Goal: Information Seeking & Learning: Understand process/instructions

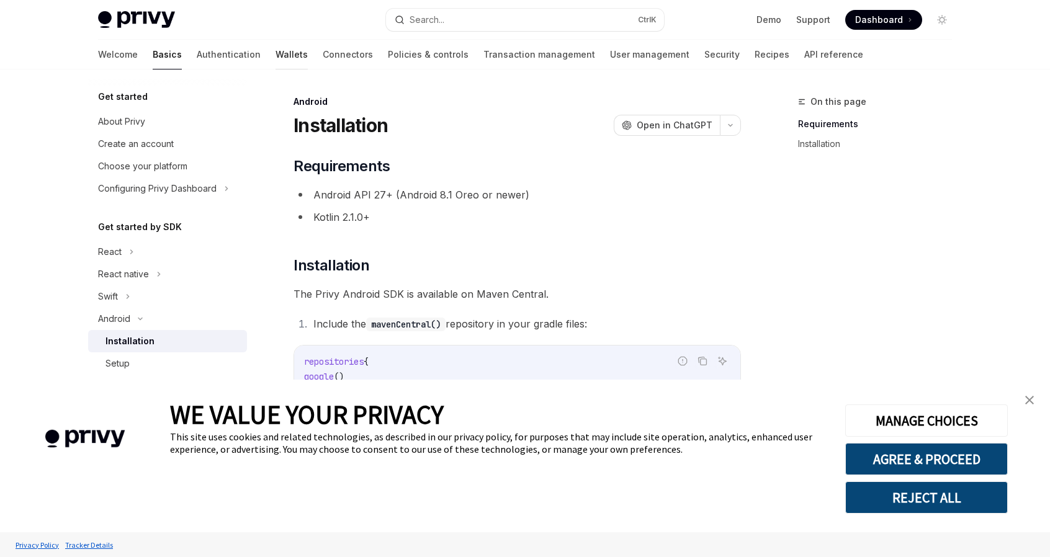
click at [276, 54] on link "Wallets" at bounding box center [292, 55] width 32 height 30
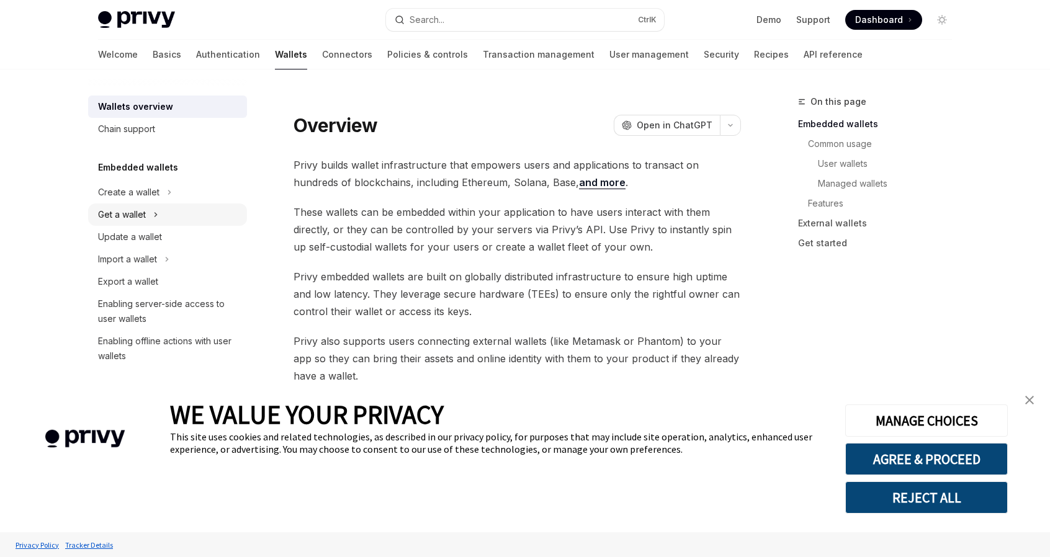
click at [155, 212] on icon at bounding box center [155, 214] width 5 height 15
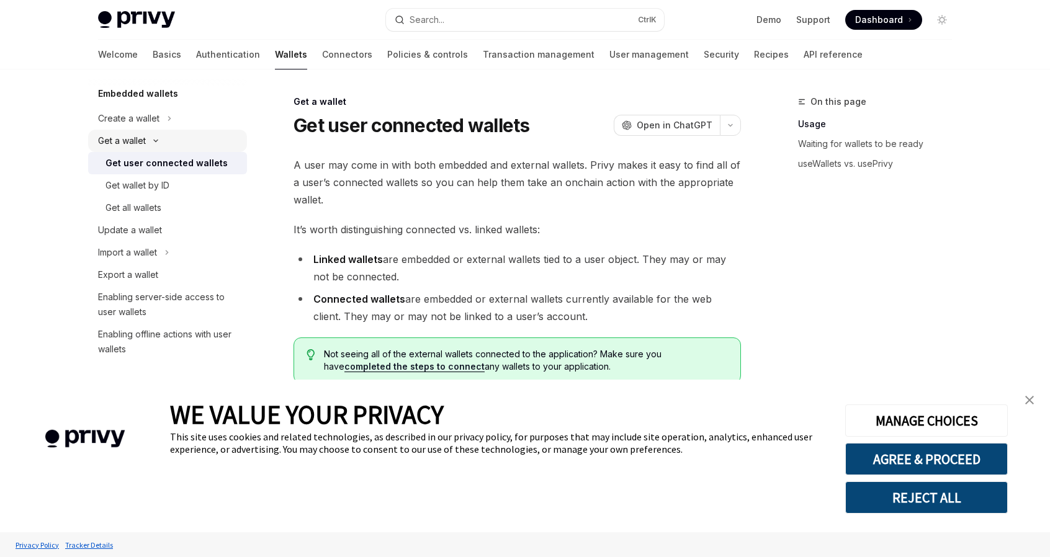
scroll to position [75, 0]
click at [169, 250] on icon at bounding box center [166, 251] width 5 height 15
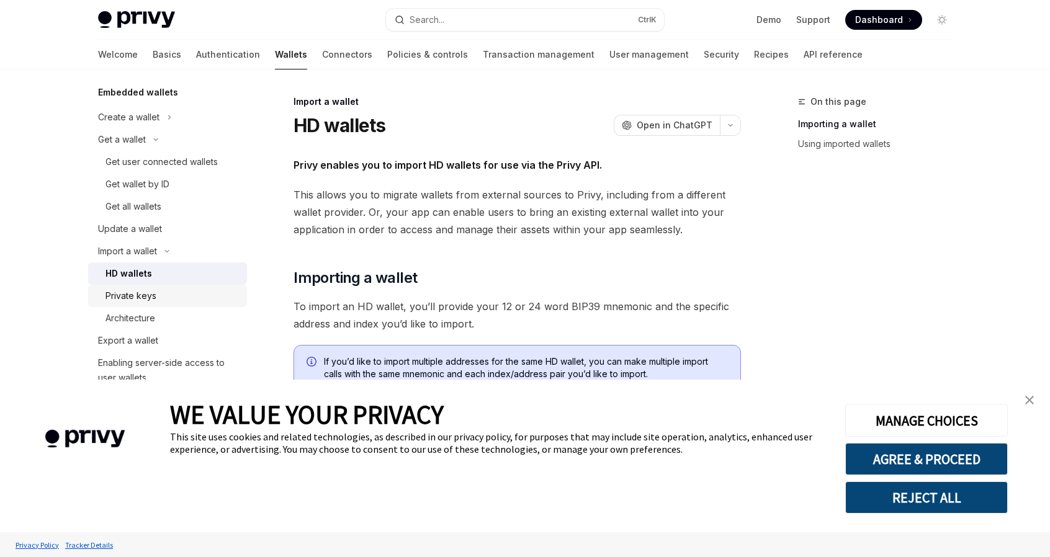
click at [175, 297] on div "Private keys" at bounding box center [172, 296] width 134 height 15
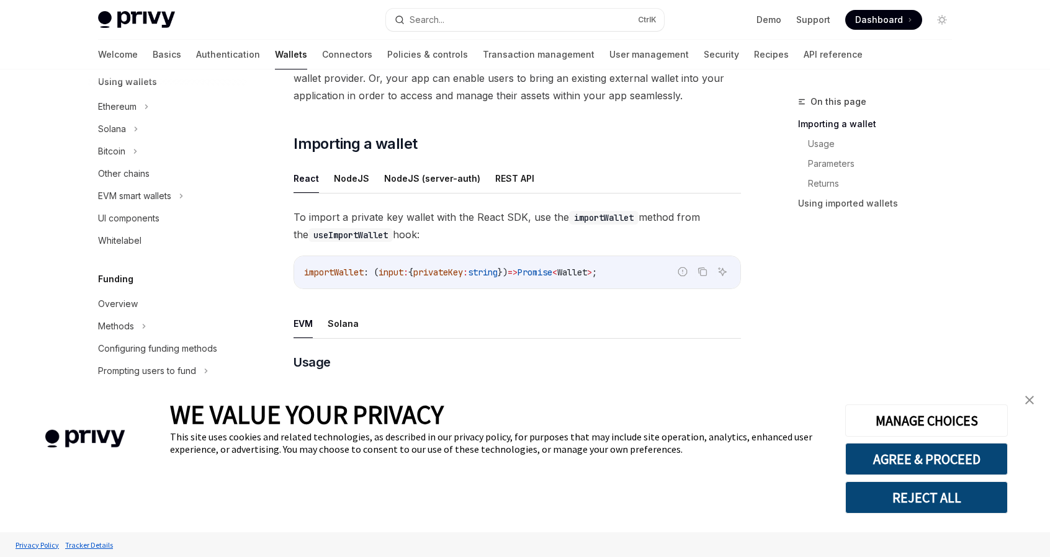
scroll to position [447, 0]
click at [176, 174] on div "Other chains" at bounding box center [168, 173] width 141 height 15
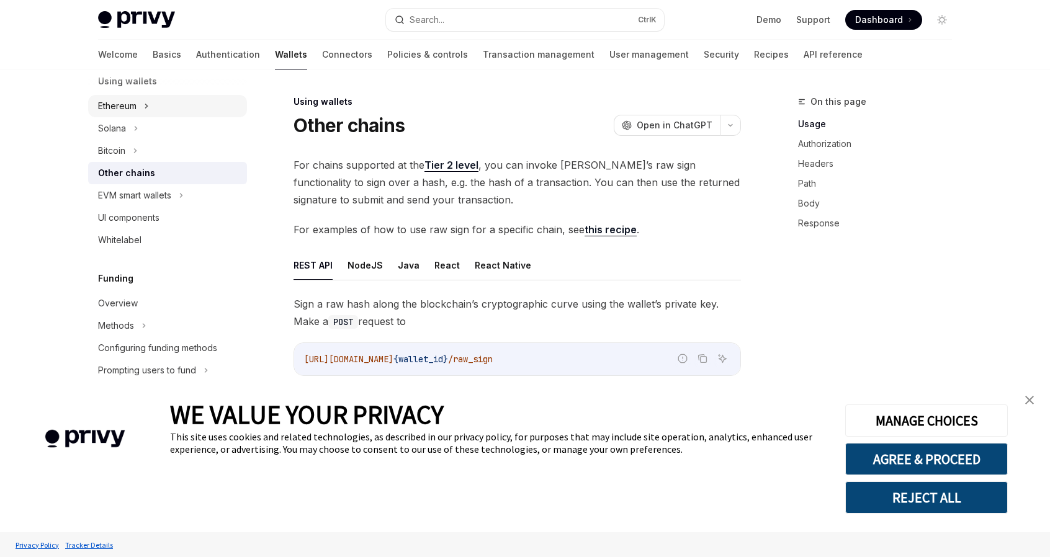
click at [143, 102] on div "Ethereum" at bounding box center [167, 106] width 159 height 22
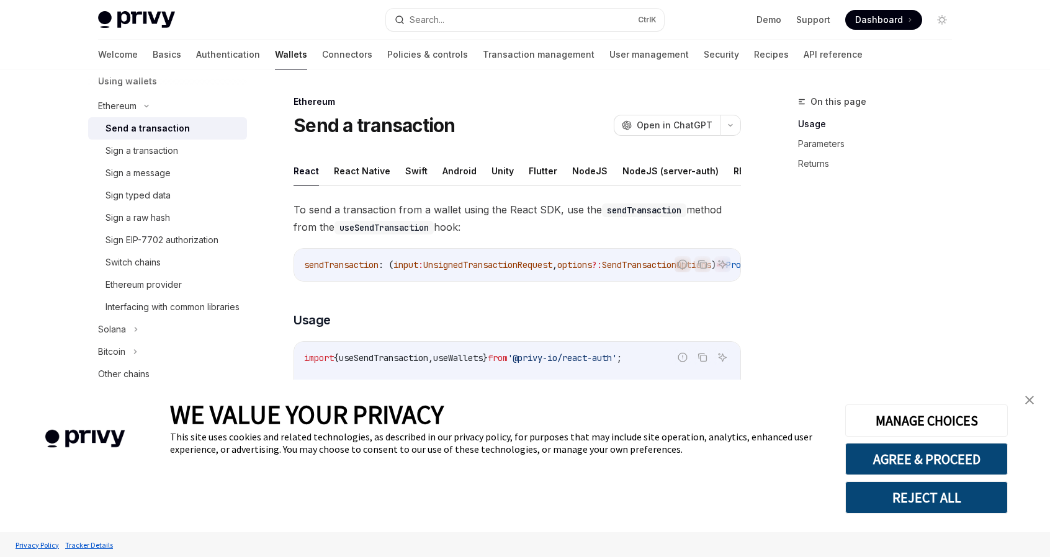
scroll to position [0, 96]
click at [737, 168] on button "Java" at bounding box center [748, 170] width 22 height 29
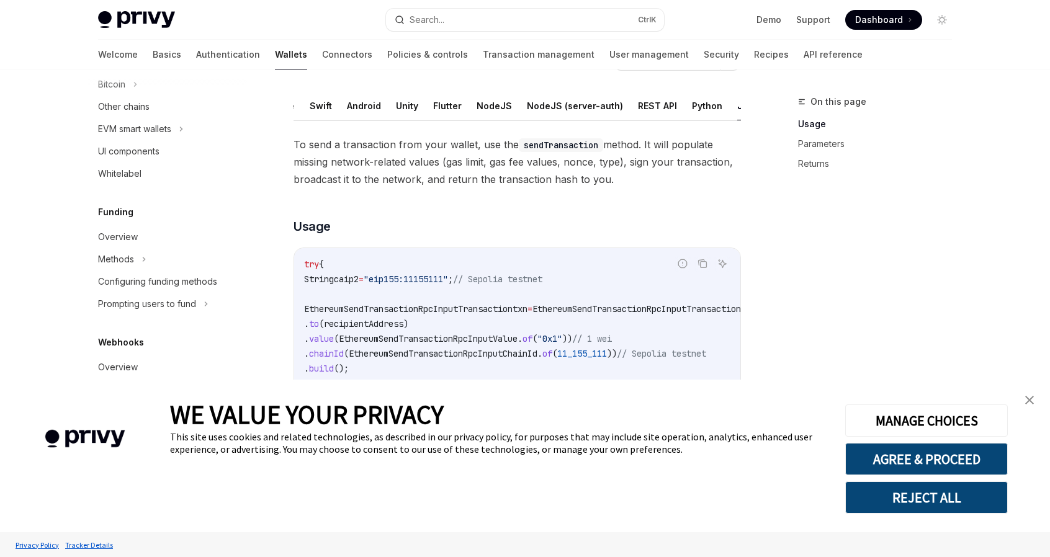
scroll to position [770, 0]
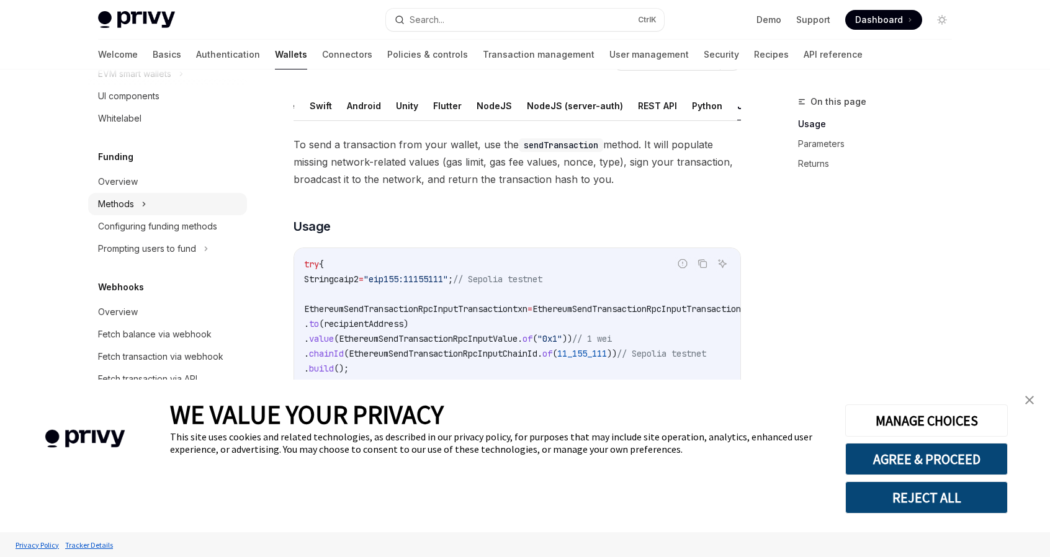
click at [143, 212] on icon at bounding box center [143, 204] width 5 height 15
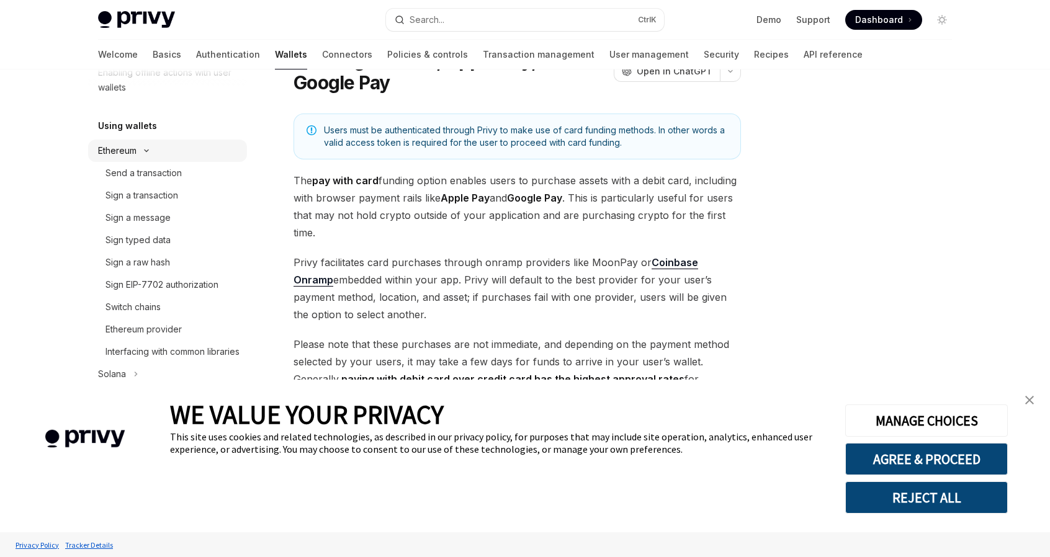
scroll to position [405, 0]
click at [176, 311] on div "Switch chains" at bounding box center [172, 305] width 134 height 15
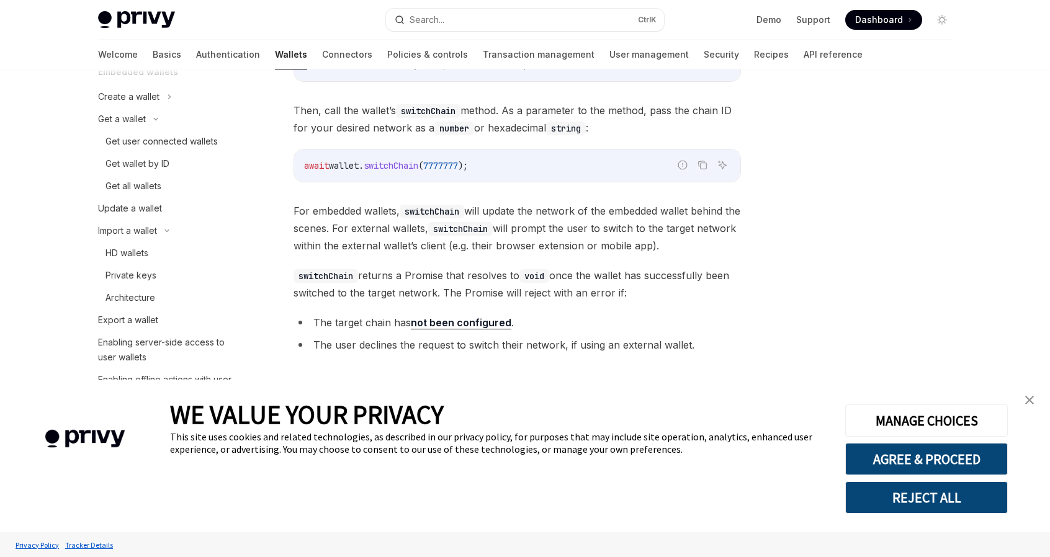
scroll to position [94, 0]
click at [210, 182] on div "Get all wallets" at bounding box center [172, 187] width 134 height 15
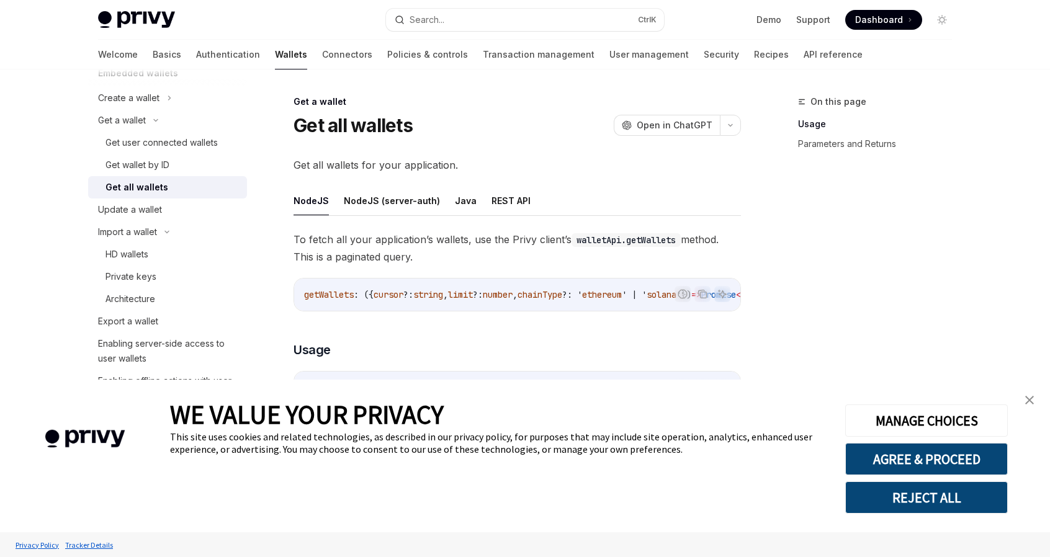
click at [447, 204] on ul "NodeJS NodeJS (server-auth) Java REST API" at bounding box center [517, 201] width 447 height 30
click at [455, 197] on button "Java" at bounding box center [466, 200] width 22 height 29
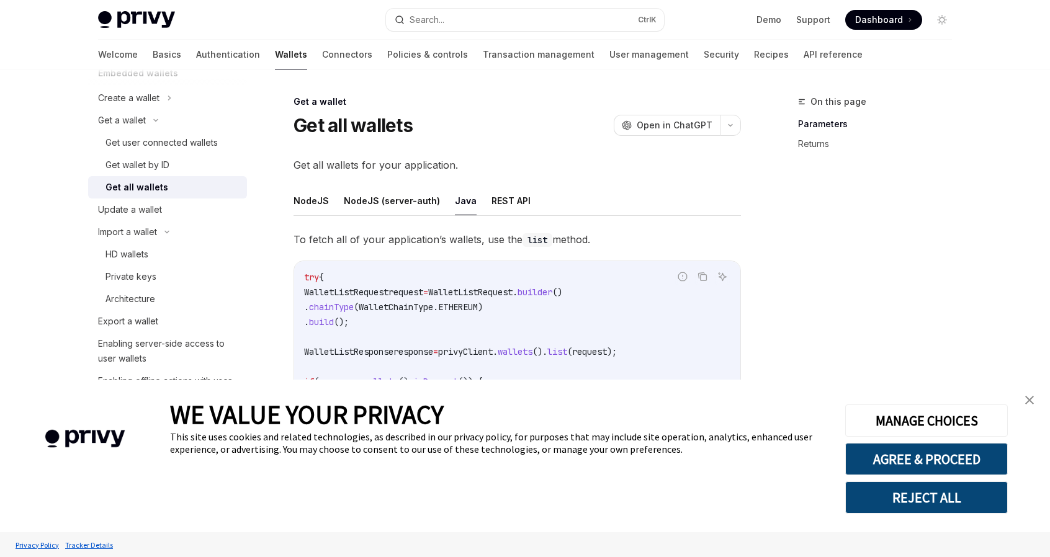
click at [369, 290] on span "WalletListRequest" at bounding box center [346, 292] width 84 height 11
copy span "WalletListRequest"
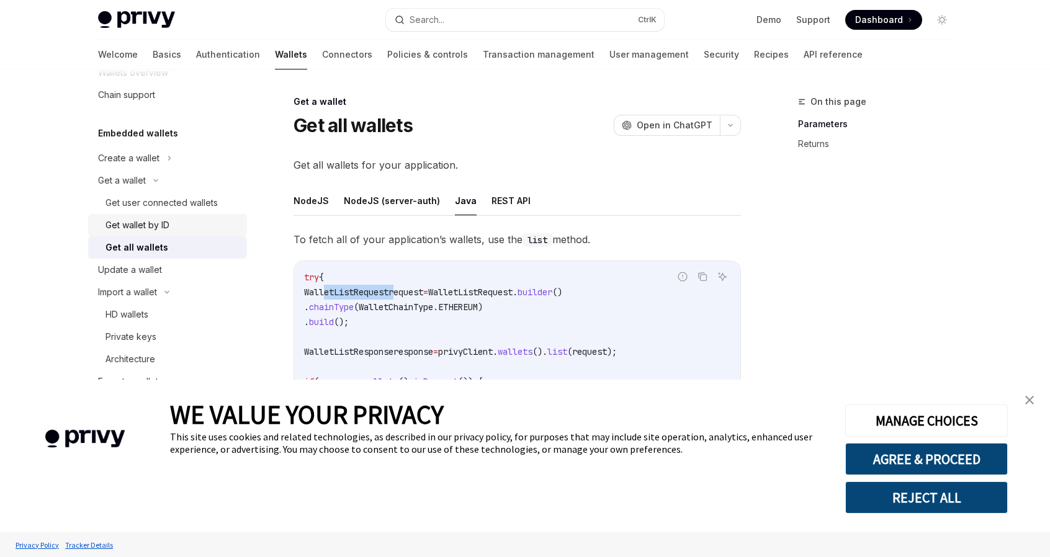
scroll to position [32, 0]
click at [199, 204] on div "Get user connected wallets" at bounding box center [161, 204] width 112 height 15
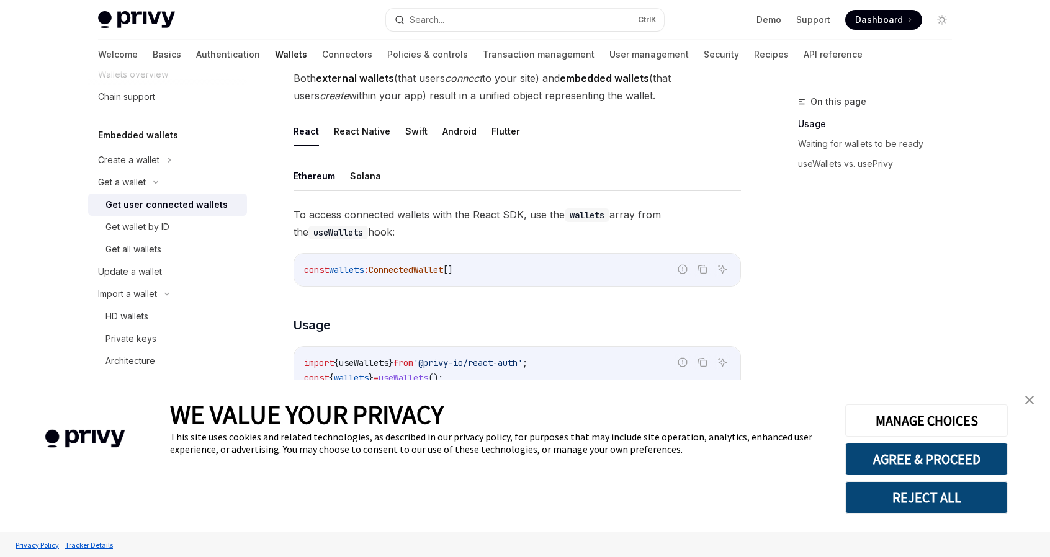
scroll to position [372, 0]
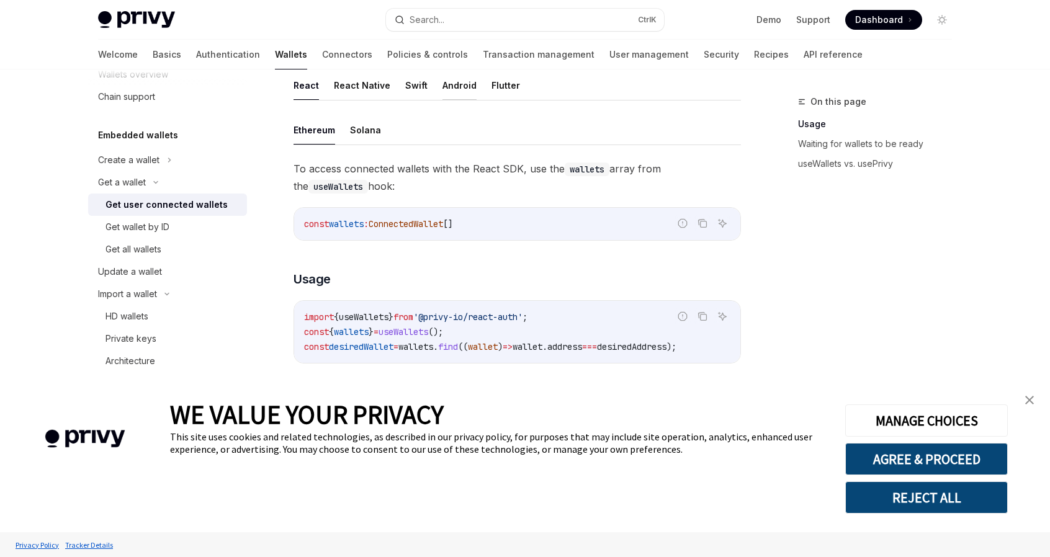
click at [448, 84] on button "Android" at bounding box center [459, 85] width 34 height 29
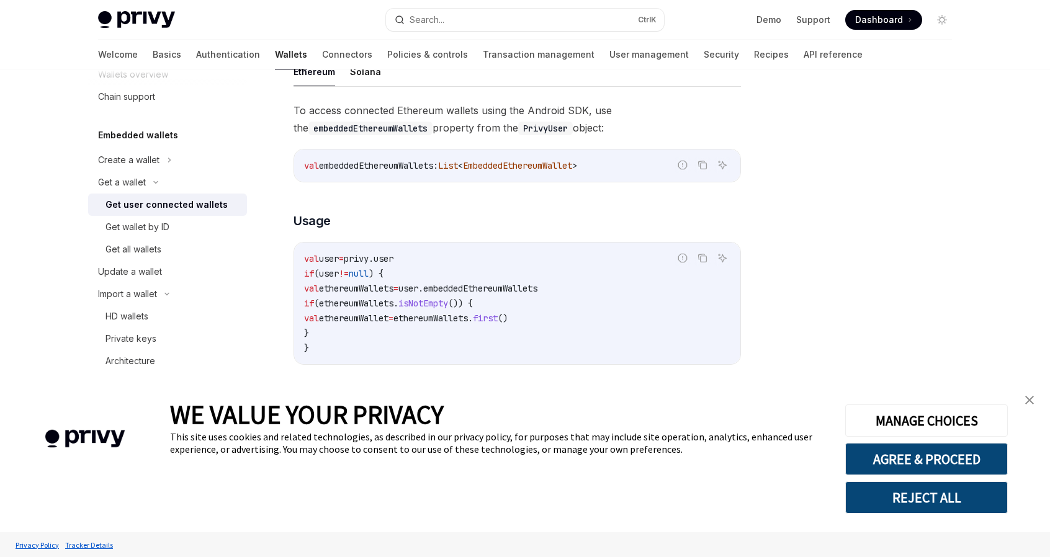
scroll to position [434, 0]
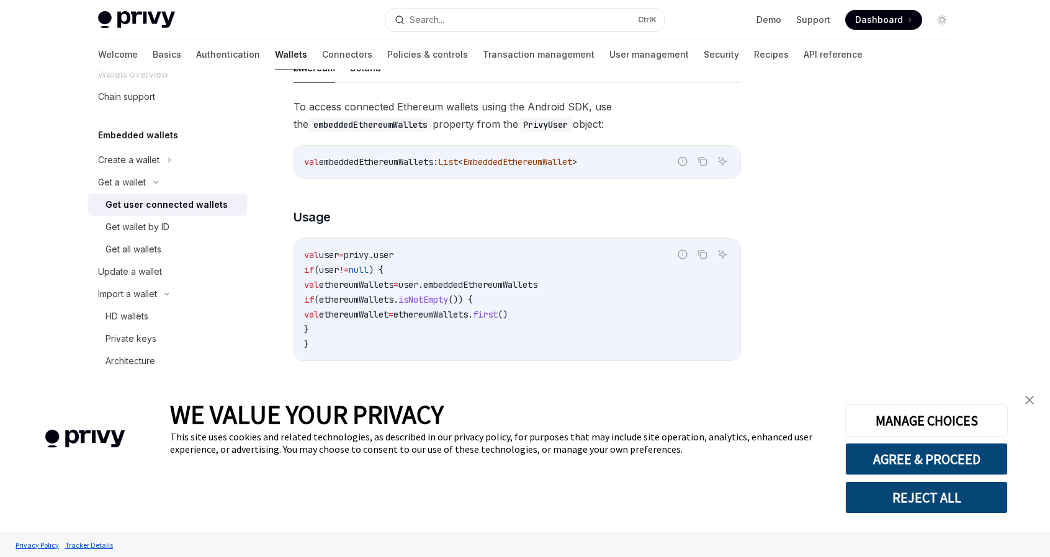
drag, startPoint x: 361, startPoint y: 251, endPoint x: 415, endPoint y: 249, distance: 53.4
click at [415, 249] on code "val user = privy.user if (user != null ) { val ethereumWallets = user.embeddedE…" at bounding box center [517, 300] width 426 height 104
copy span "privy.user"
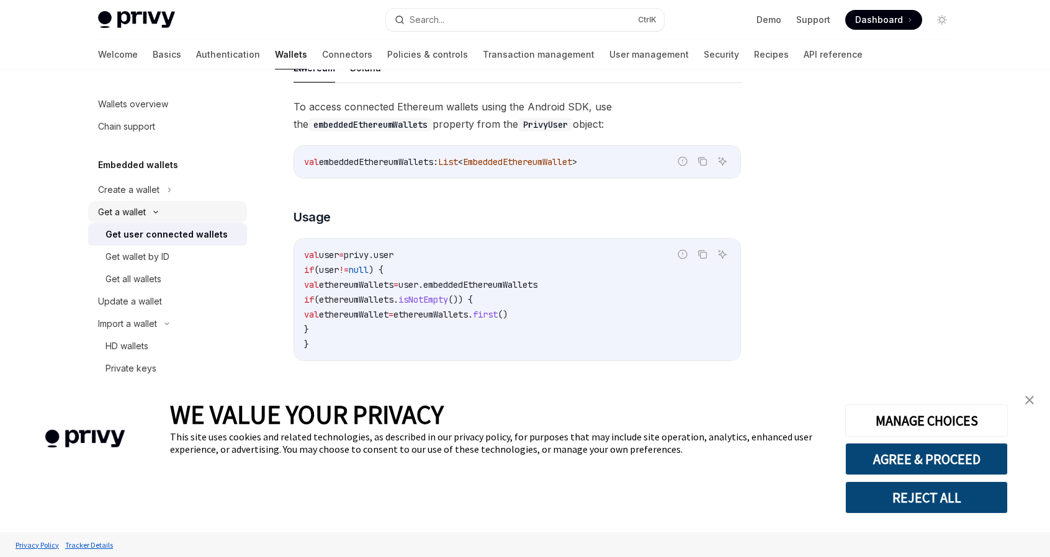
scroll to position [0, 0]
click at [153, 55] on link "Basics" at bounding box center [167, 55] width 29 height 30
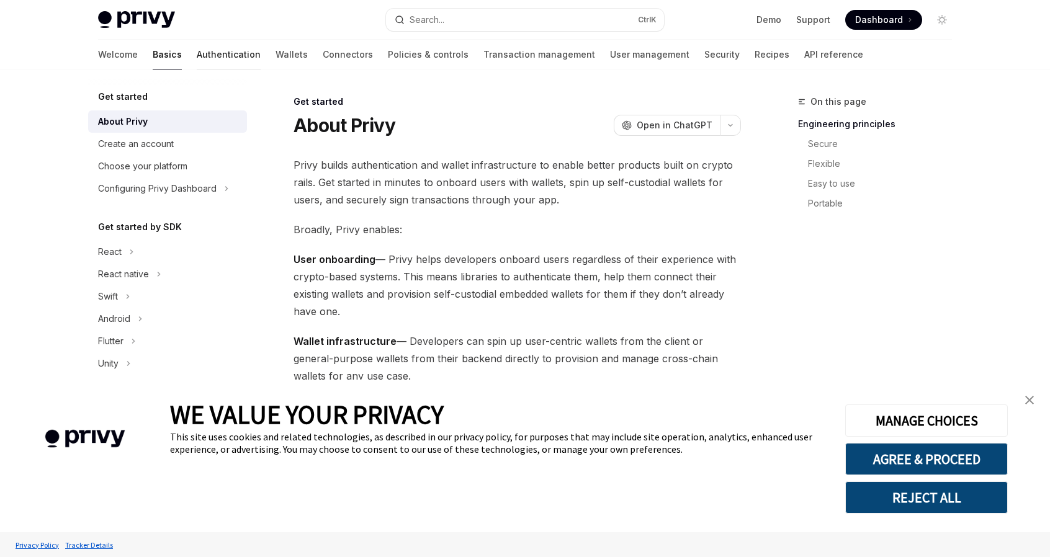
click at [197, 58] on link "Authentication" at bounding box center [229, 55] width 64 height 30
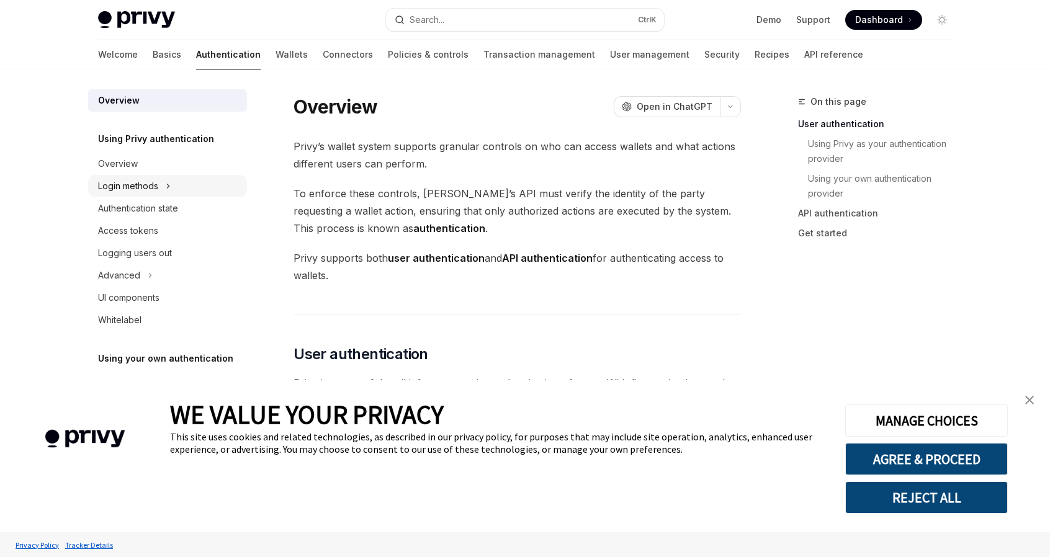
click at [169, 188] on icon at bounding box center [168, 186] width 5 height 15
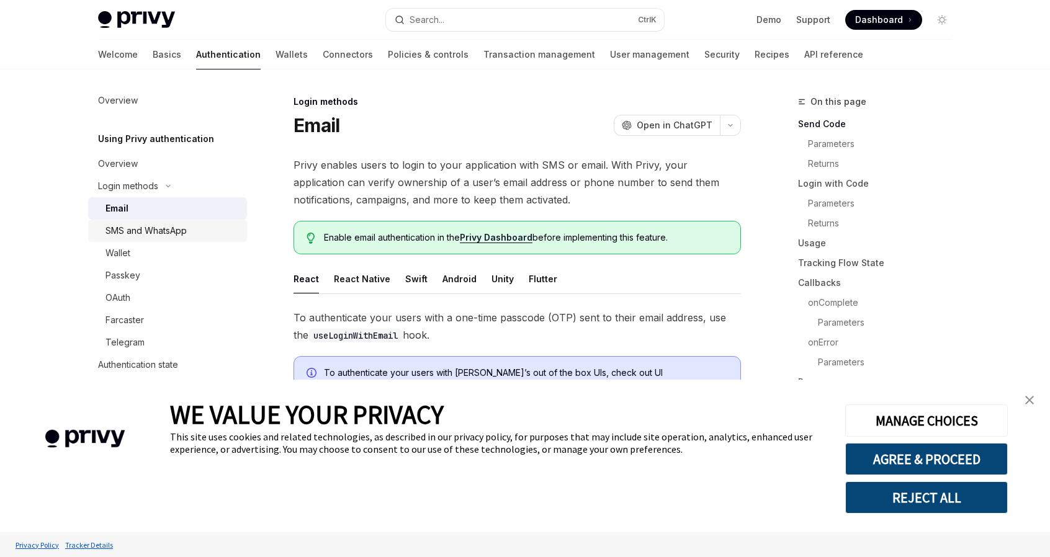
click at [158, 235] on div "SMS and WhatsApp" at bounding box center [145, 230] width 81 height 15
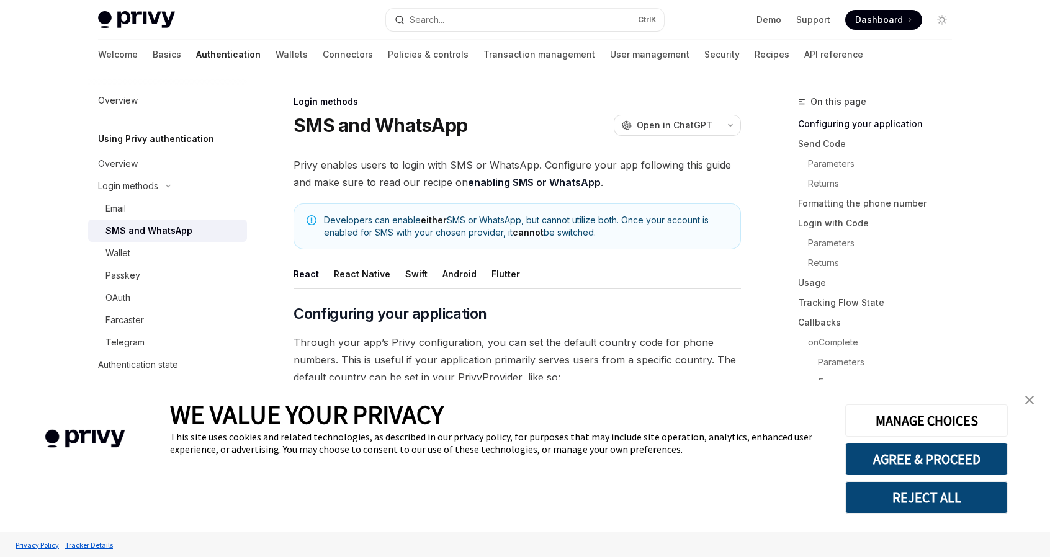
click at [455, 272] on button "Android" at bounding box center [459, 273] width 34 height 29
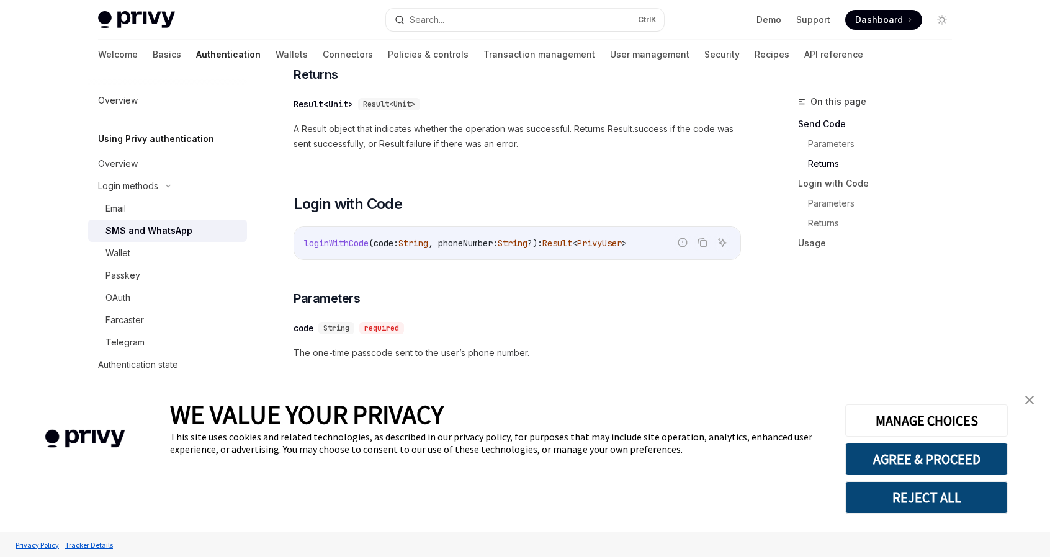
scroll to position [496, 0]
click at [353, 236] on span "loginWithCode" at bounding box center [336, 241] width 65 height 11
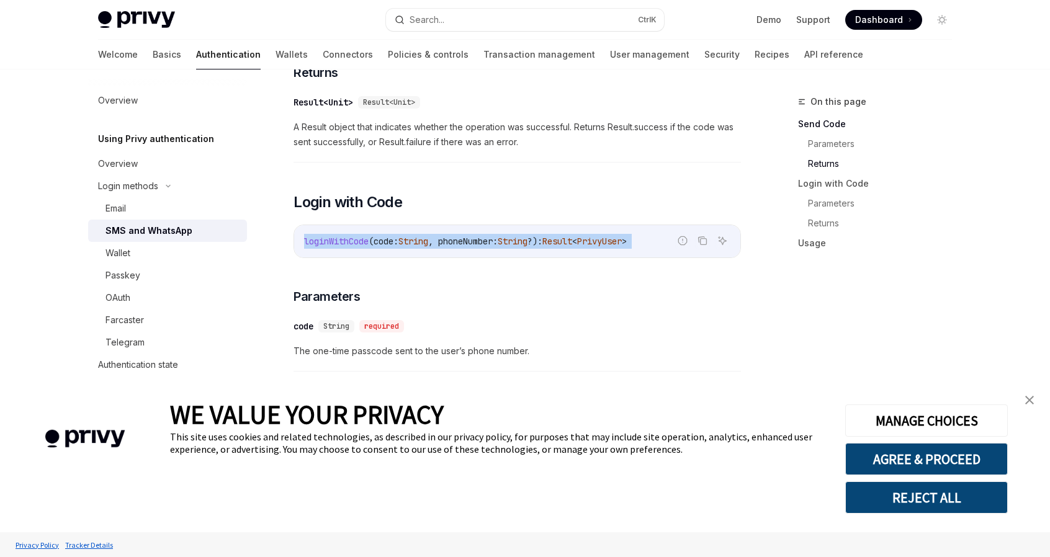
click at [353, 236] on span "loginWithCode" at bounding box center [336, 241] width 65 height 11
click at [340, 236] on span "loginWithCode" at bounding box center [336, 241] width 65 height 11
click at [332, 236] on span "loginWithCode" at bounding box center [336, 241] width 65 height 11
copy span "loginWithCode"
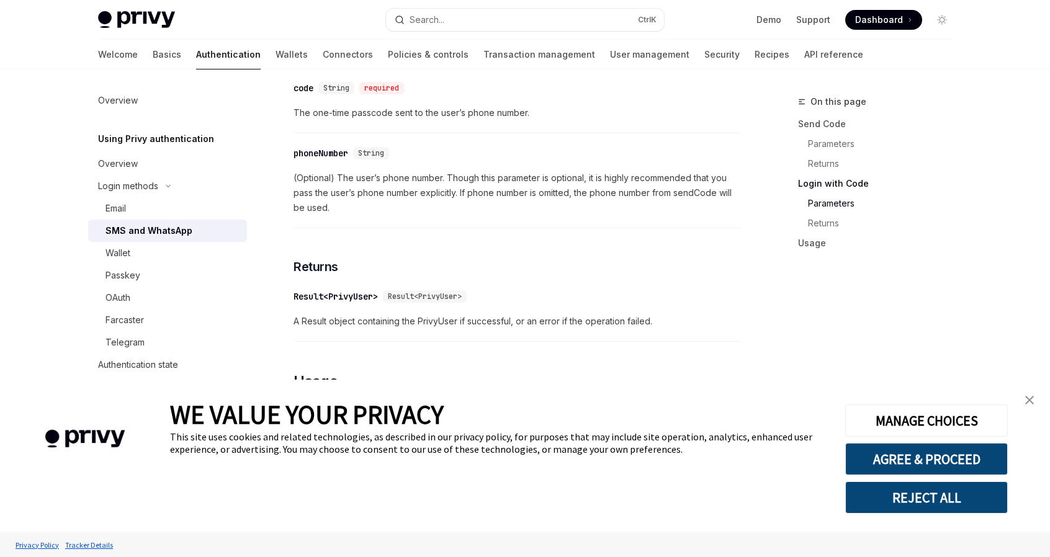
scroll to position [745, 0]
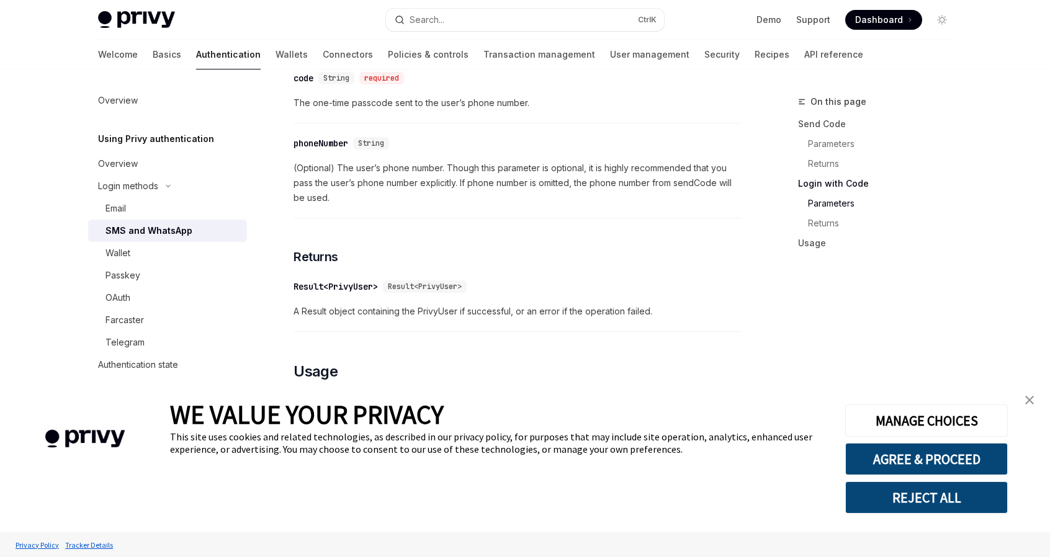
click at [890, 26] on span at bounding box center [883, 20] width 77 height 20
click at [771, 19] on link "Demo" at bounding box center [768, 20] width 25 height 12
click at [276, 59] on link "Wallets" at bounding box center [292, 55] width 32 height 30
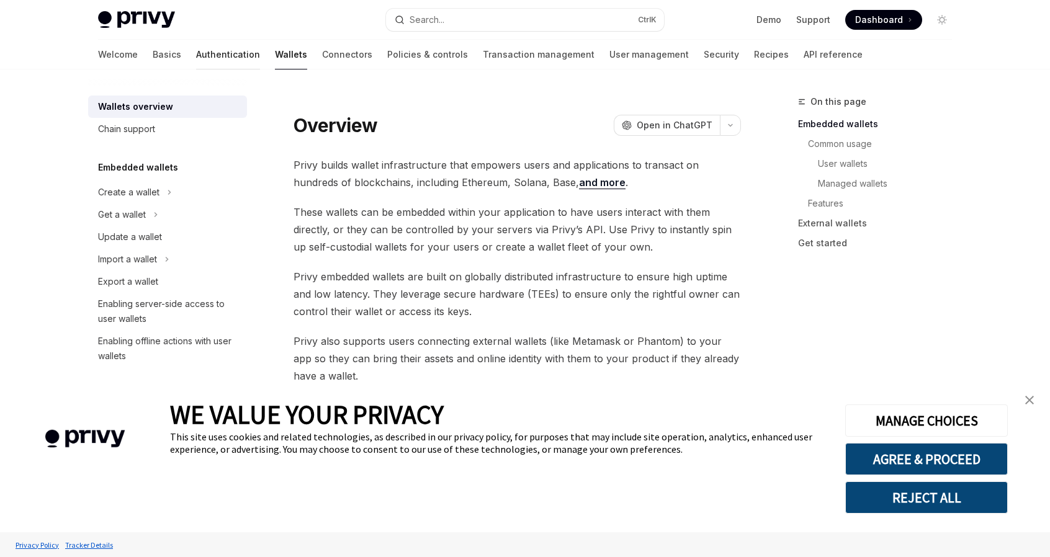
click at [196, 55] on link "Authentication" at bounding box center [228, 55] width 64 height 30
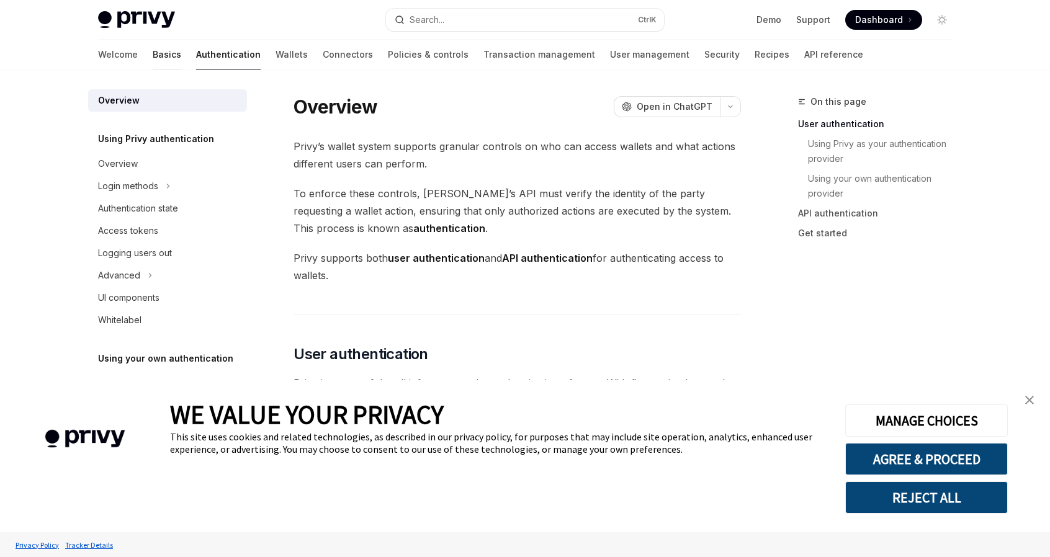
click at [153, 61] on link "Basics" at bounding box center [167, 55] width 29 height 30
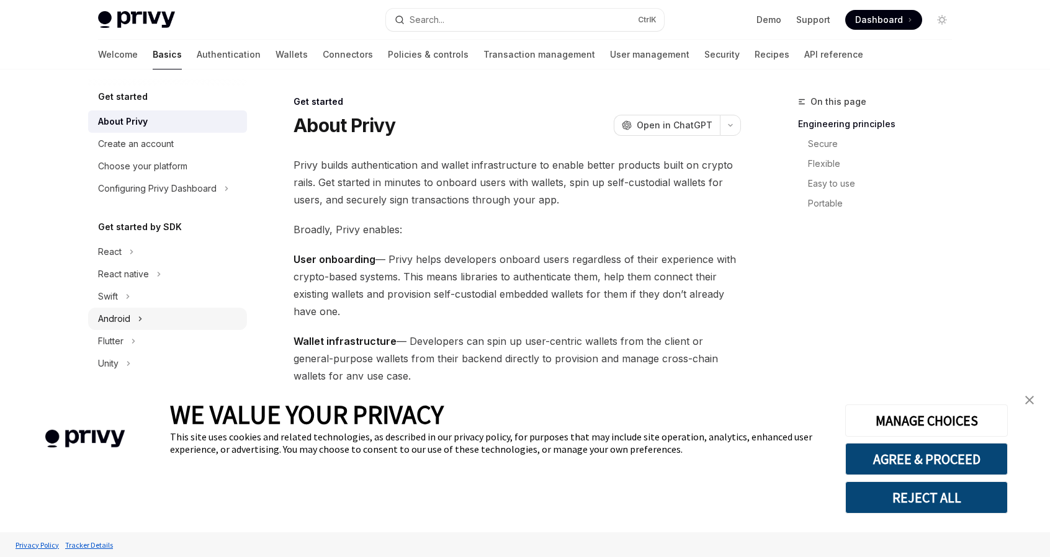
click at [132, 320] on div "Android" at bounding box center [167, 319] width 159 height 22
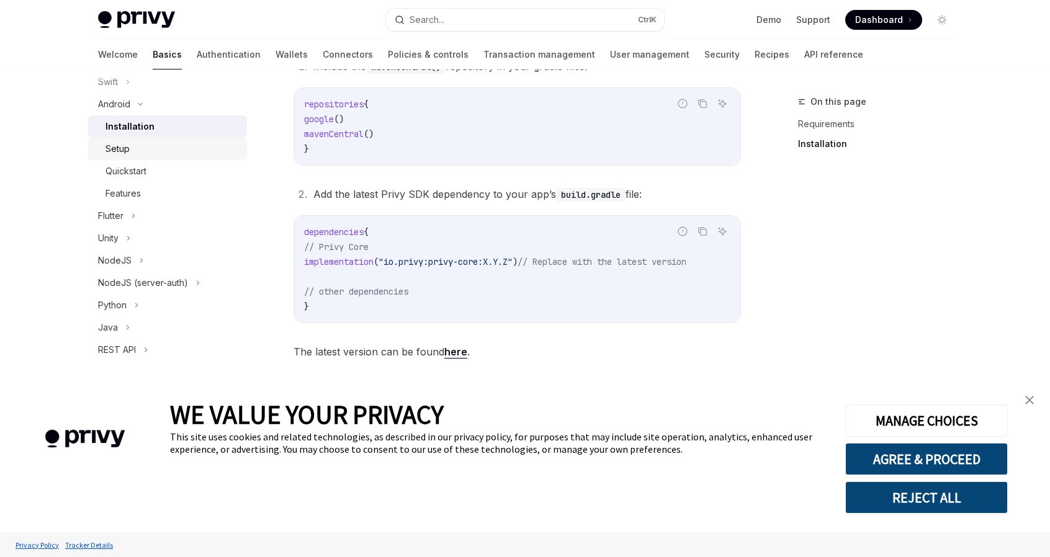
scroll to position [264, 0]
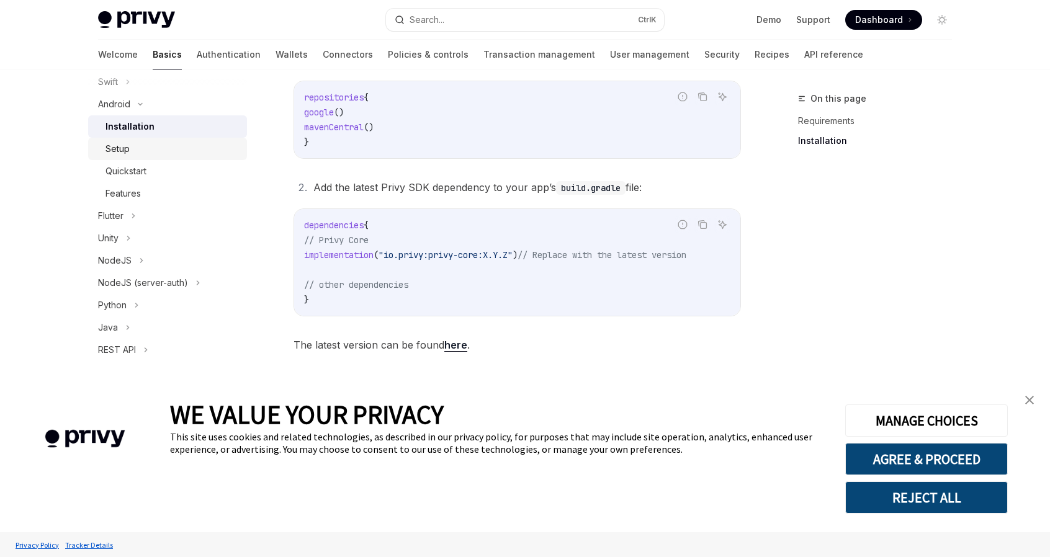
click at [174, 143] on div "Setup" at bounding box center [172, 148] width 134 height 15
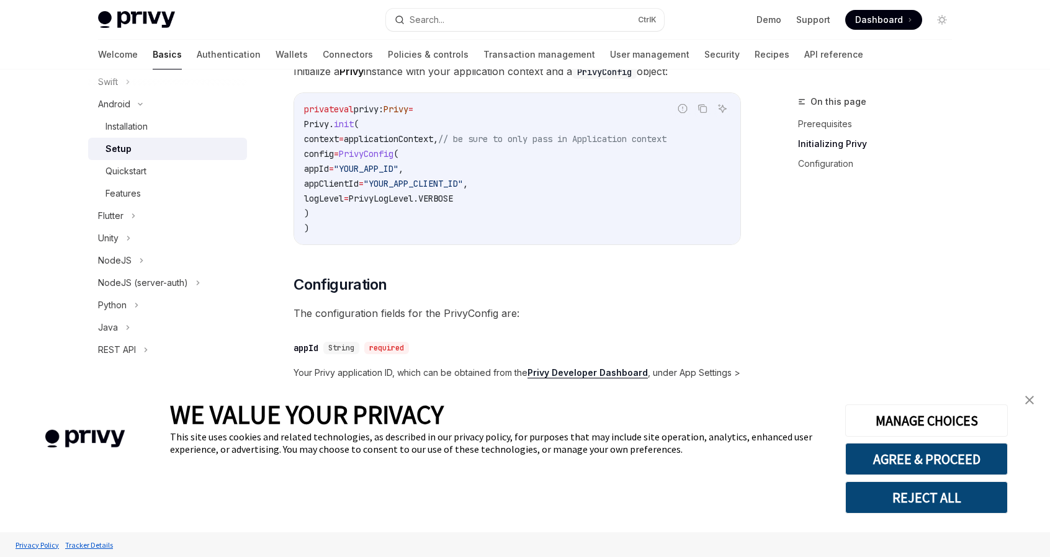
scroll to position [310, 0]
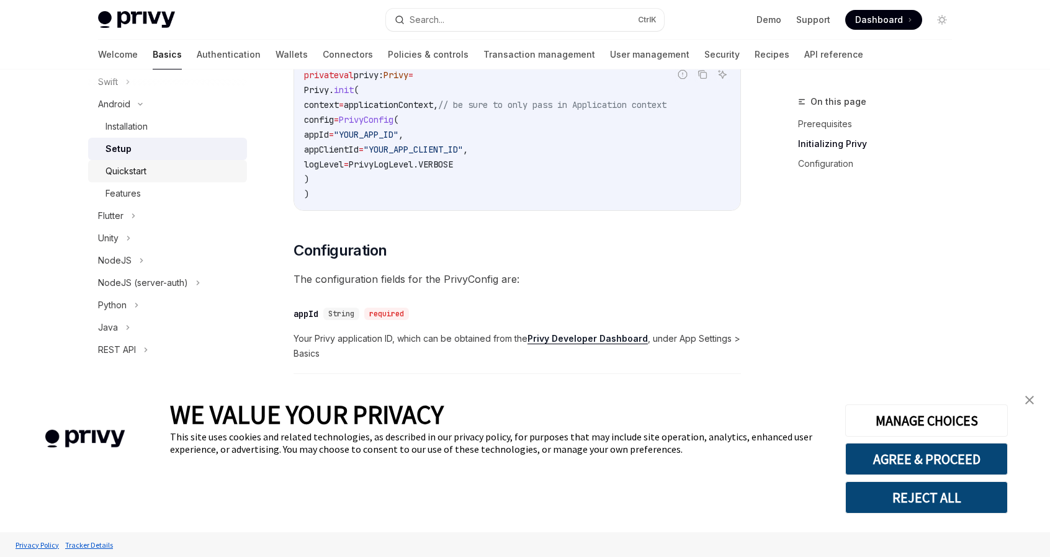
click at [171, 174] on div "Quickstart" at bounding box center [172, 171] width 134 height 15
type textarea "*"
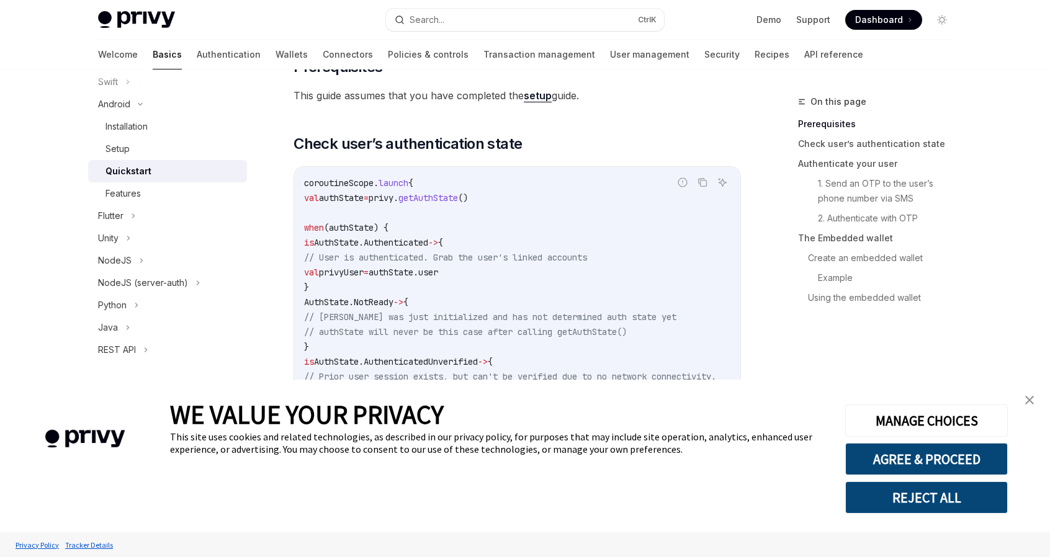
scroll to position [186, 0]
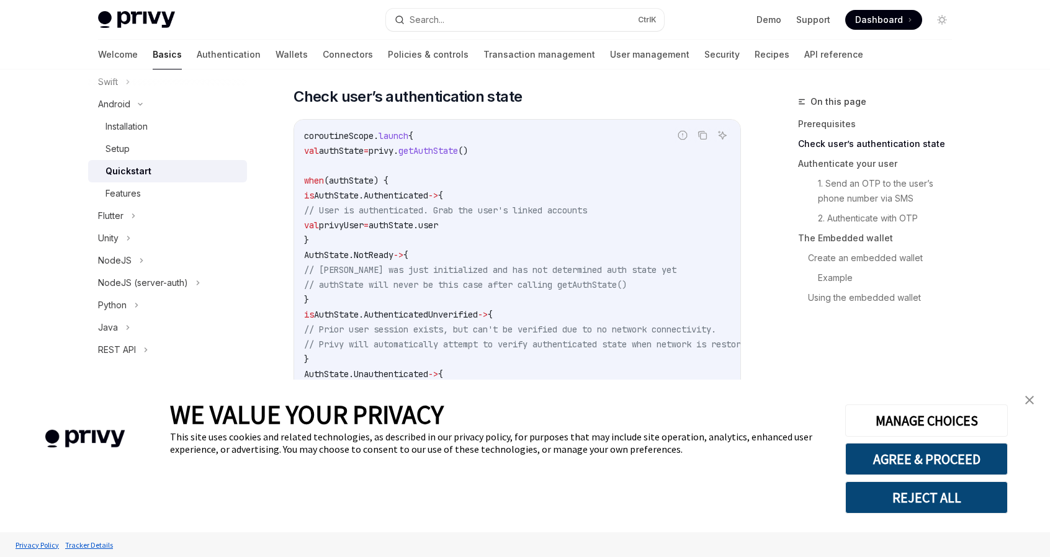
click at [454, 143] on code "coroutineScope. launch { val authState = privy. getAuthState () when (authState…" at bounding box center [545, 284] width 482 height 313
click at [458, 151] on span "getAuthState" at bounding box center [428, 150] width 60 height 11
copy span "getAuthState"
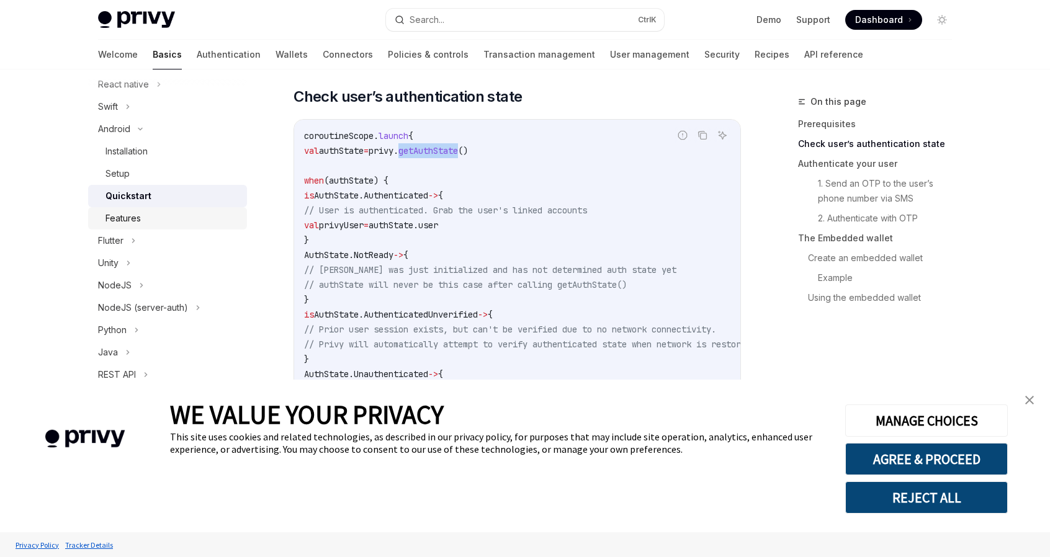
scroll to position [153, 0]
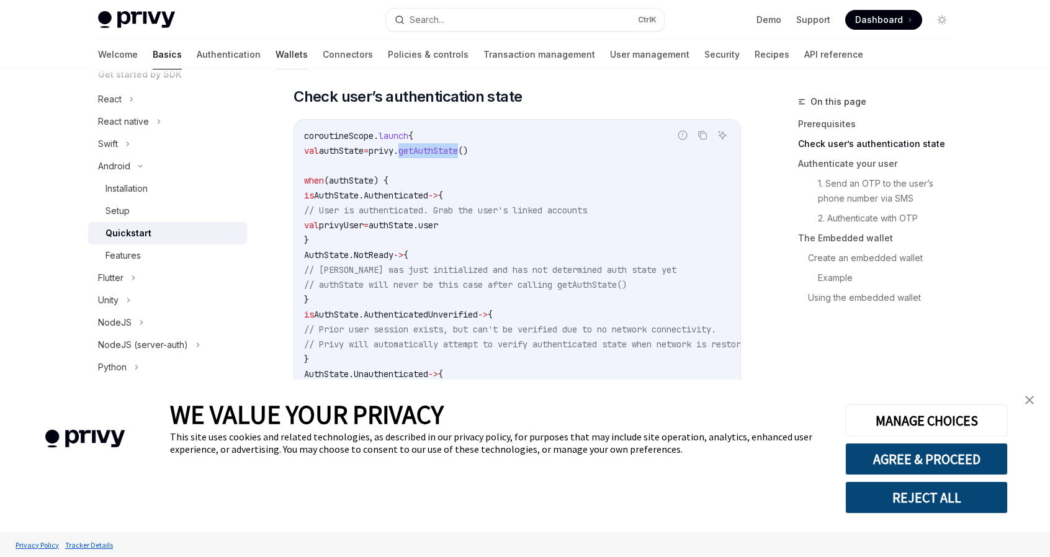
click at [276, 53] on link "Wallets" at bounding box center [292, 55] width 32 height 30
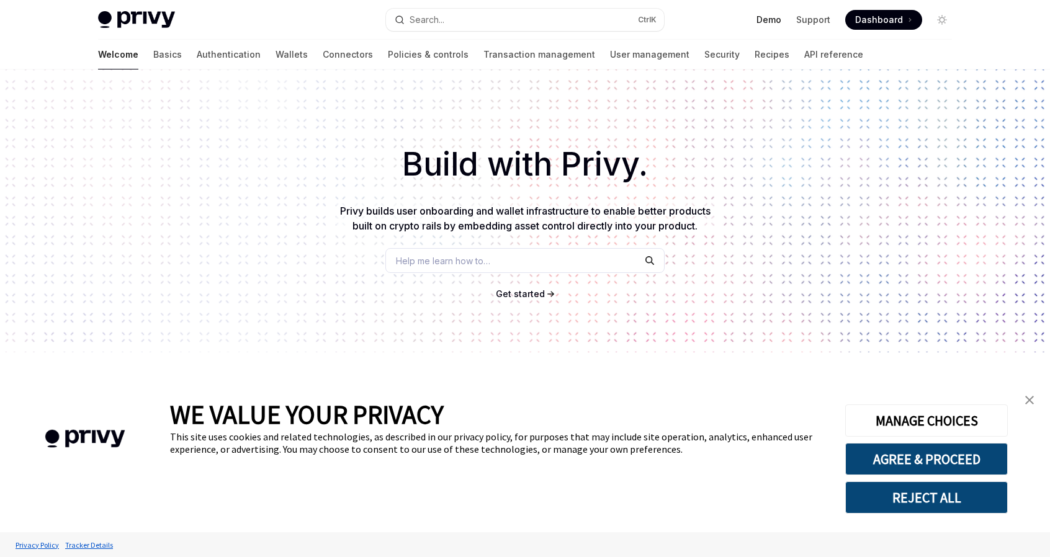
click at [773, 16] on link "Demo" at bounding box center [768, 20] width 25 height 12
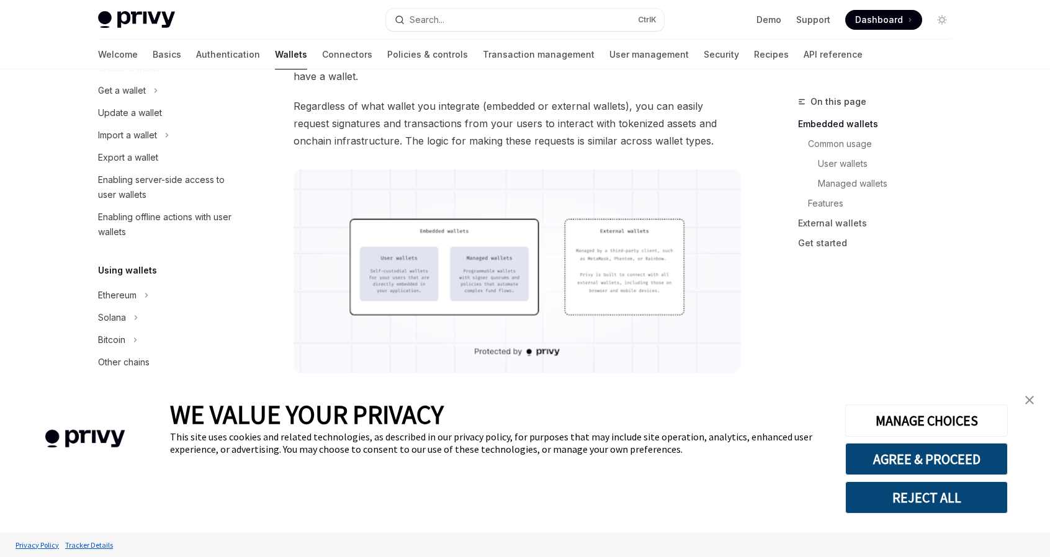
scroll to position [310, 0]
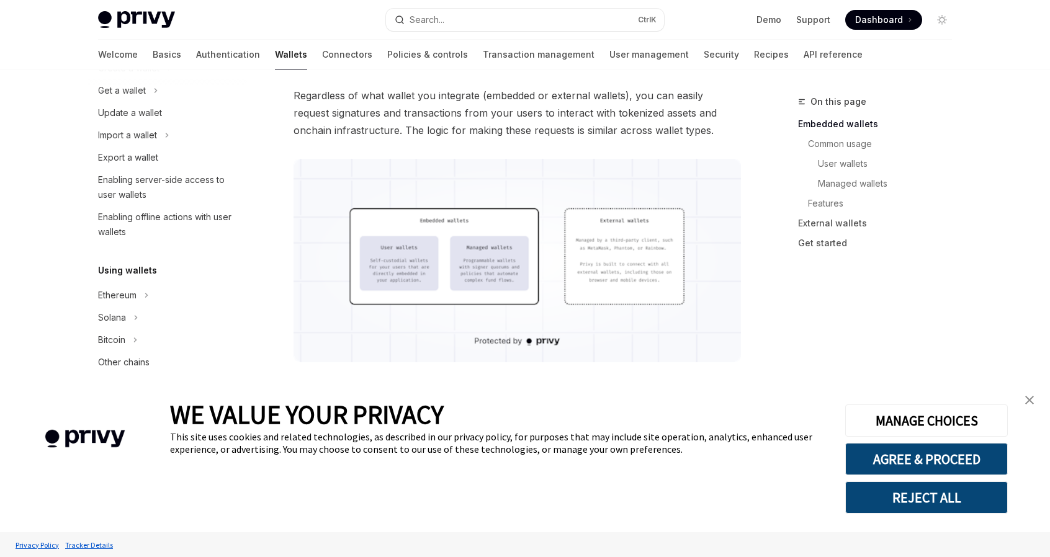
click at [1033, 401] on img "close banner" at bounding box center [1029, 400] width 9 height 9
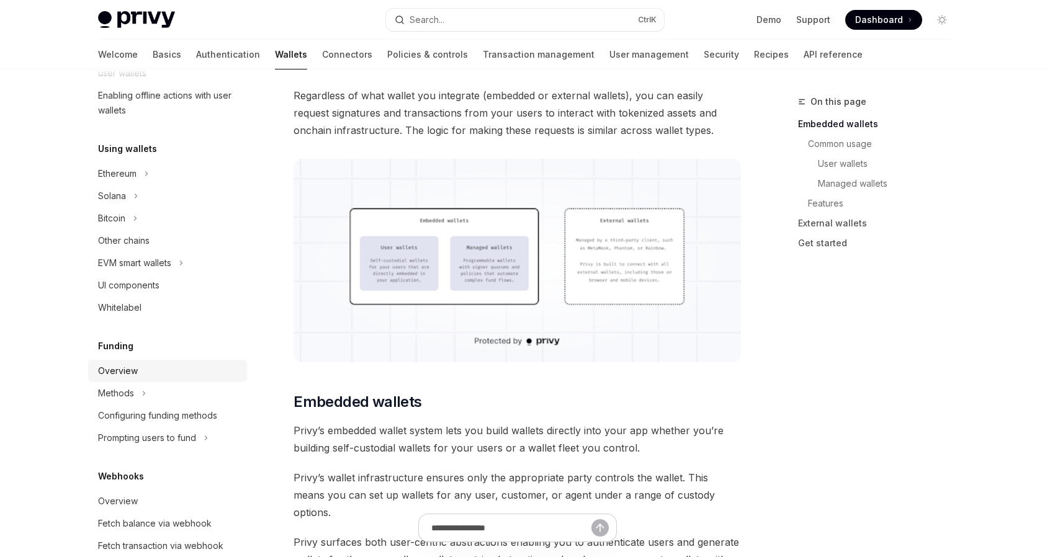
scroll to position [248, 0]
click at [140, 390] on div "Methods" at bounding box center [167, 391] width 159 height 22
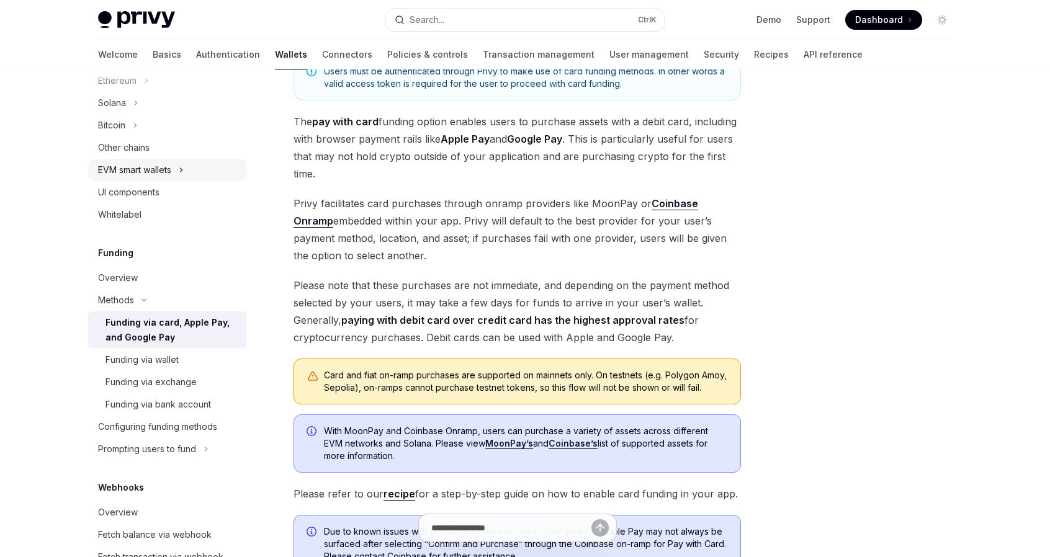
scroll to position [303, 0]
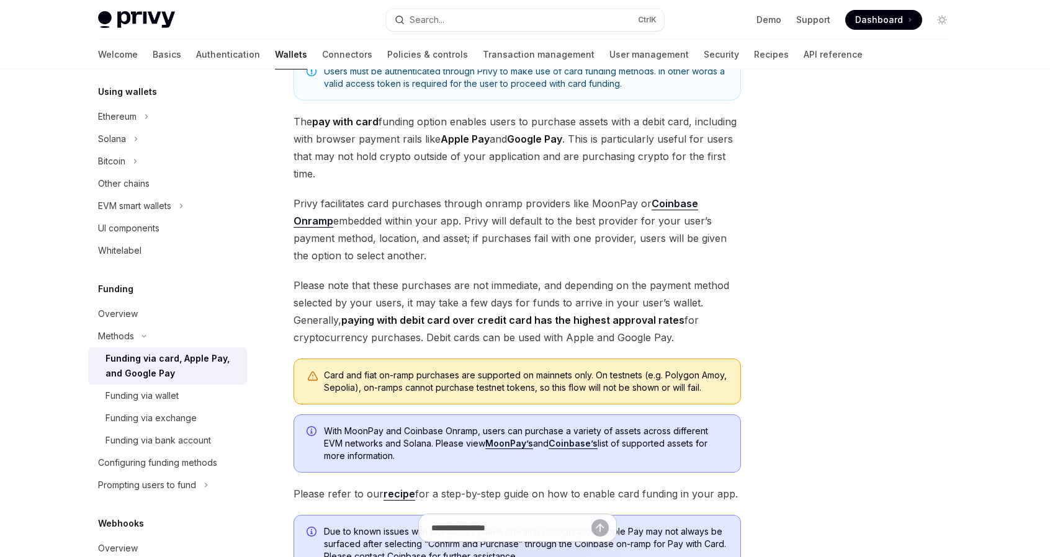
click at [921, 275] on div at bounding box center [867, 325] width 189 height 463
click at [164, 184] on div "Other chains" at bounding box center [168, 183] width 141 height 15
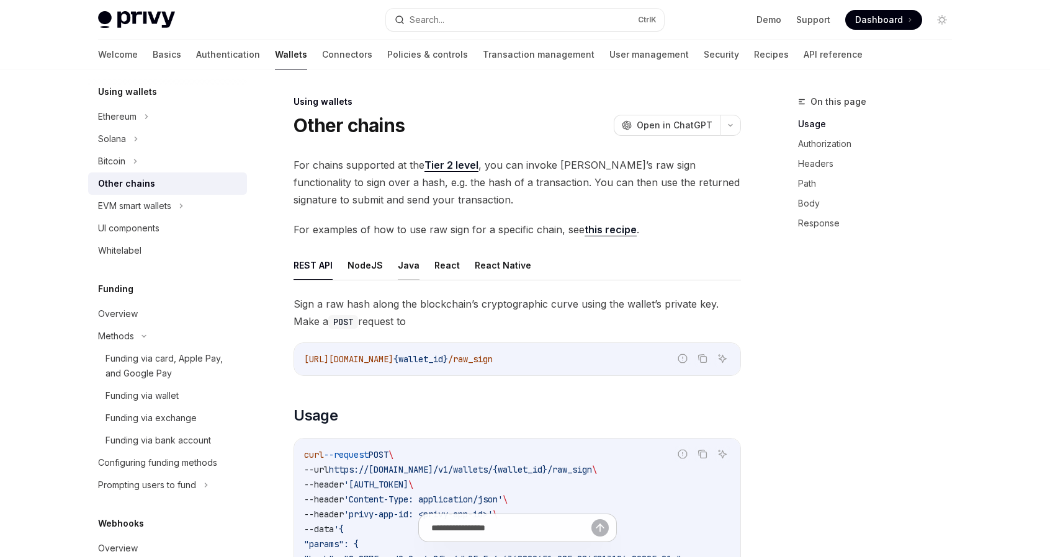
click at [410, 267] on button "Java" at bounding box center [409, 265] width 22 height 29
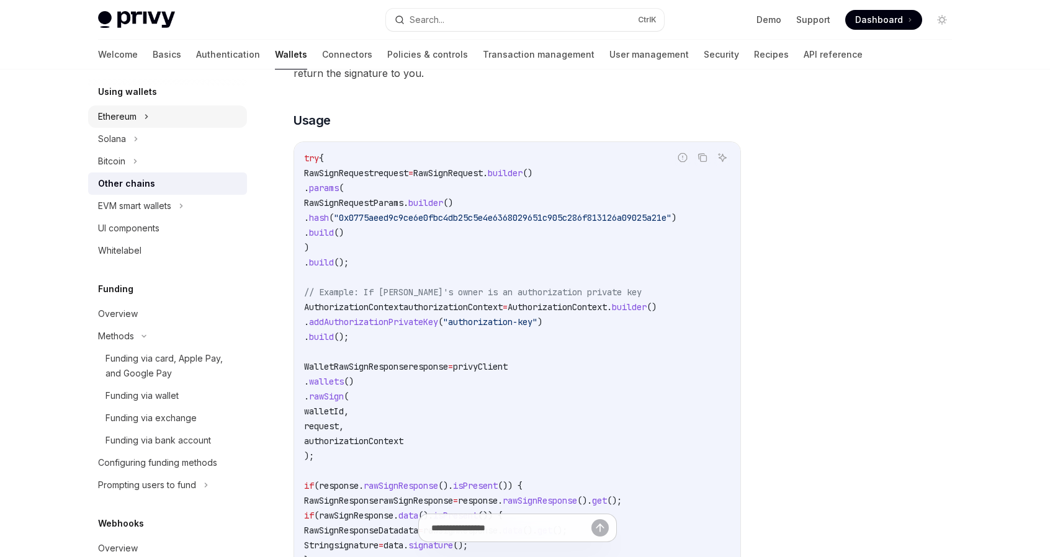
click at [133, 117] on div "Ethereum" at bounding box center [117, 116] width 38 height 15
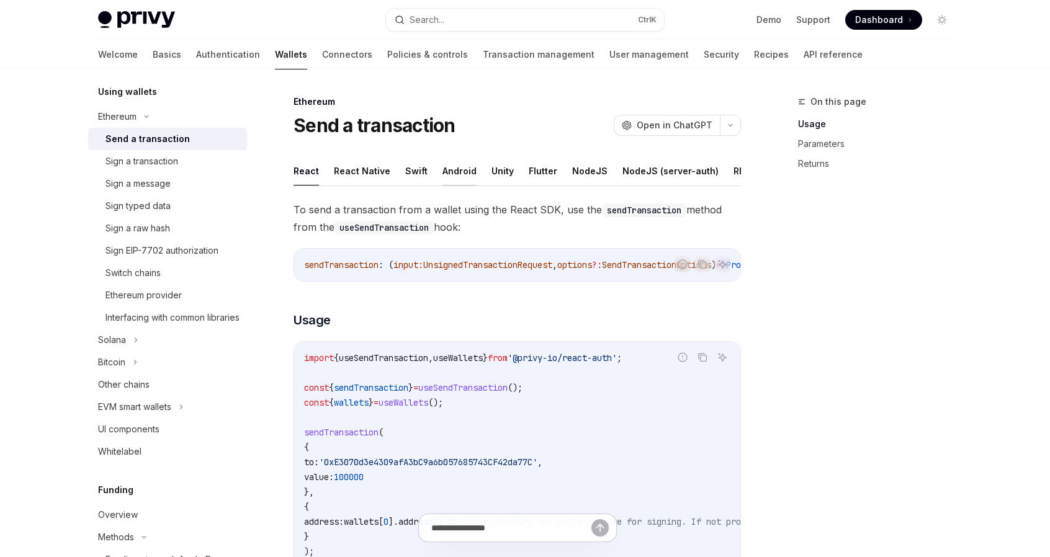
click at [460, 163] on button "Android" at bounding box center [459, 170] width 34 height 29
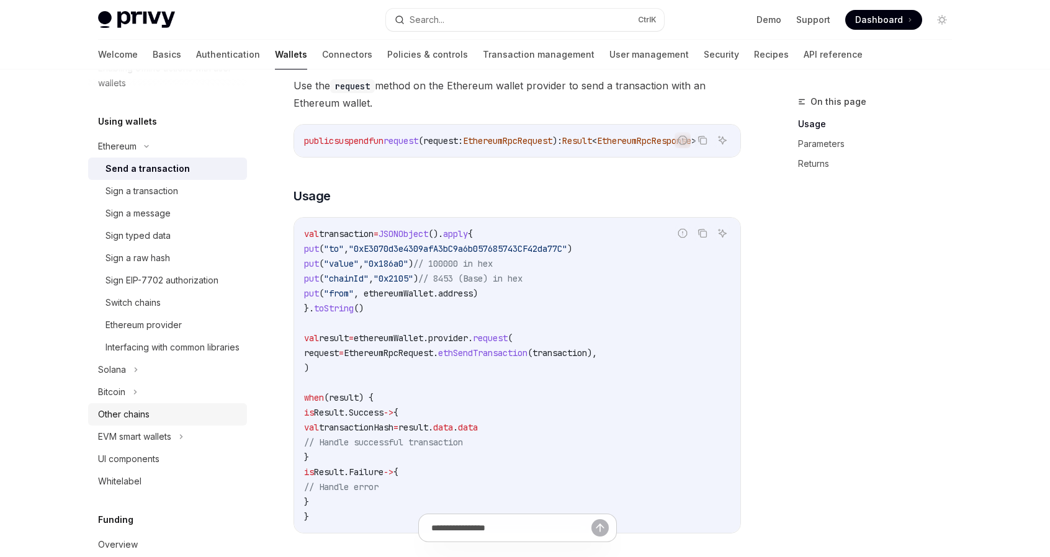
scroll to position [241, 0]
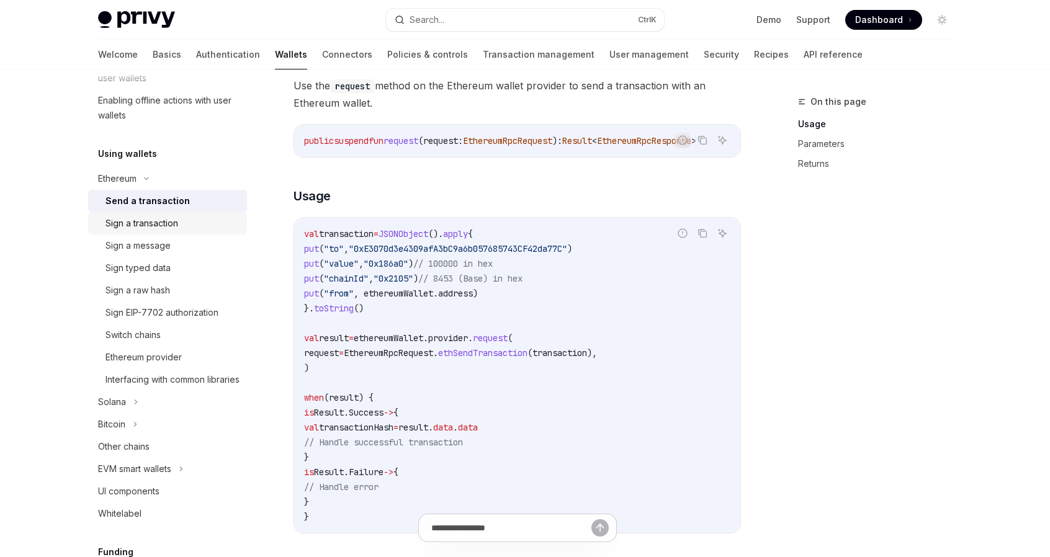
click at [159, 218] on div "Sign a transaction" at bounding box center [141, 223] width 73 height 15
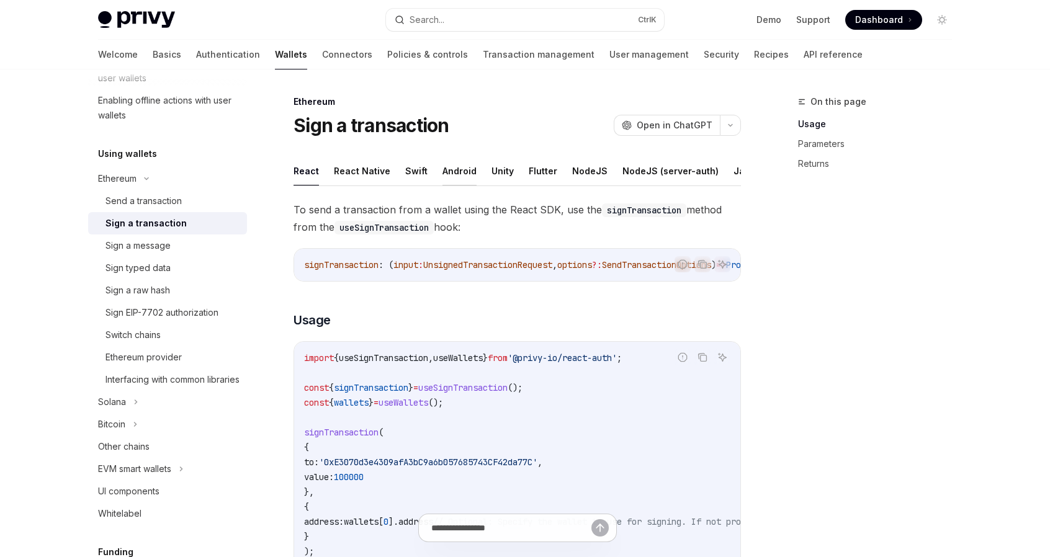
click at [454, 176] on button "Android" at bounding box center [459, 170] width 34 height 29
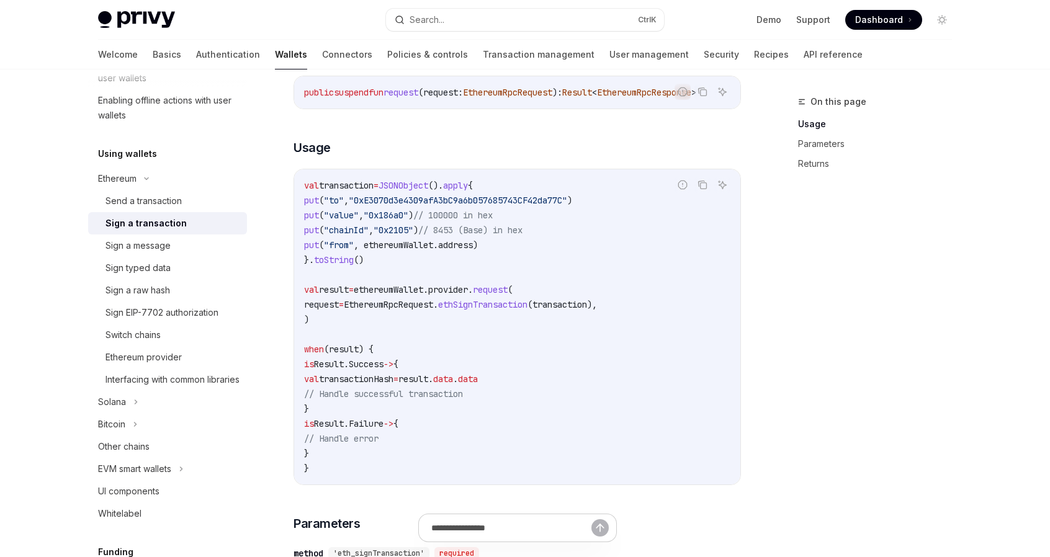
scroll to position [186, 0]
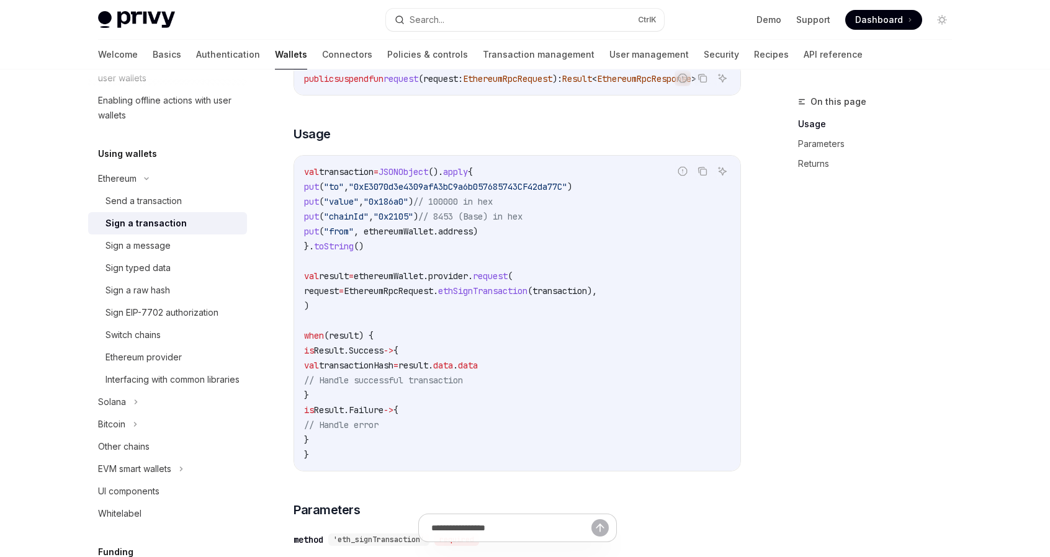
click at [393, 371] on span "transactionHash" at bounding box center [356, 365] width 74 height 11
click at [170, 200] on div "Send a transaction" at bounding box center [143, 201] width 76 height 15
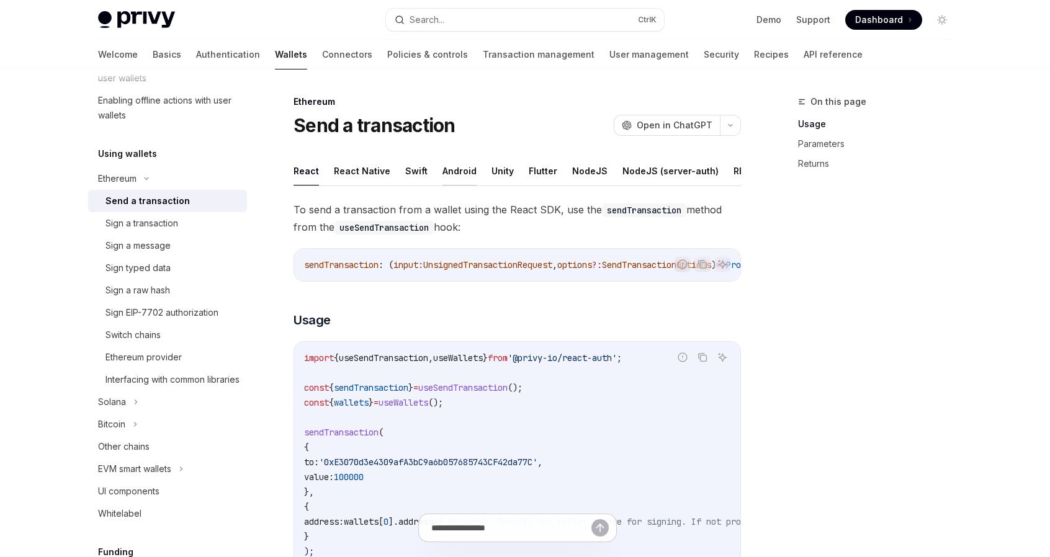
click at [442, 166] on button "Android" at bounding box center [459, 170] width 34 height 29
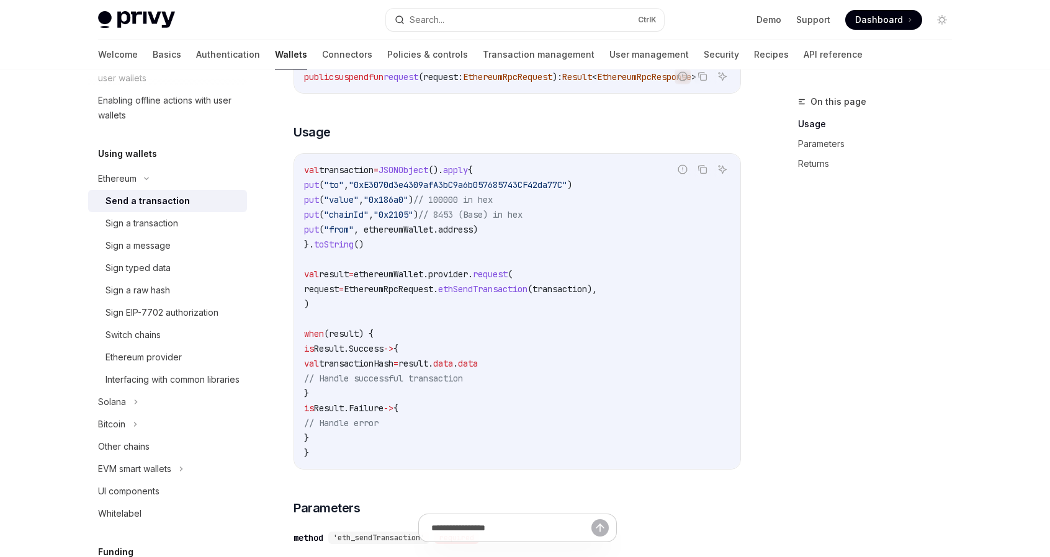
scroll to position [186, 0]
click at [438, 297] on span "EthereumRpcRequest." at bounding box center [391, 290] width 94 height 11
copy span "EthereumRpcRequest"
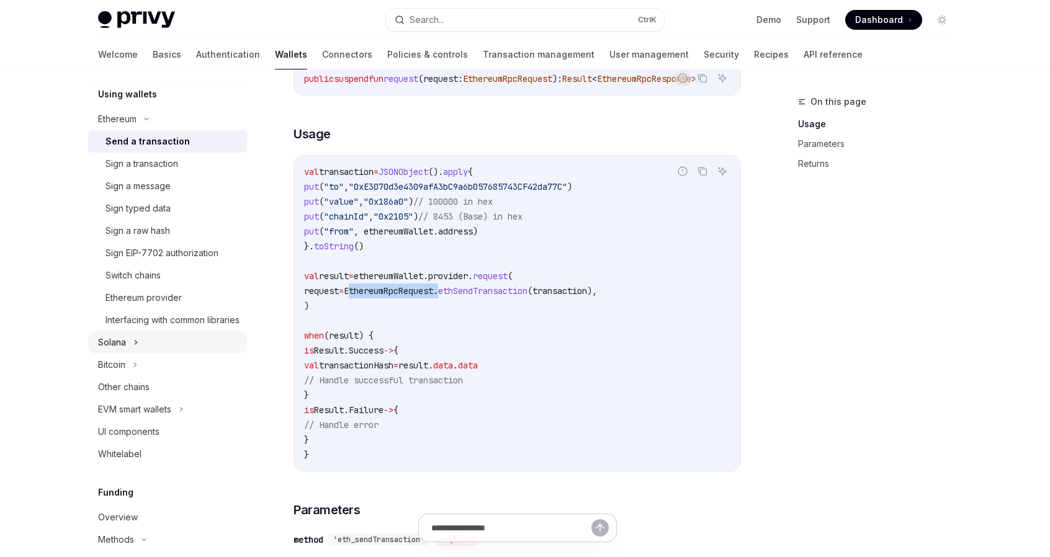
scroll to position [303, 0]
click at [140, 392] on div "Other chains" at bounding box center [124, 384] width 52 height 15
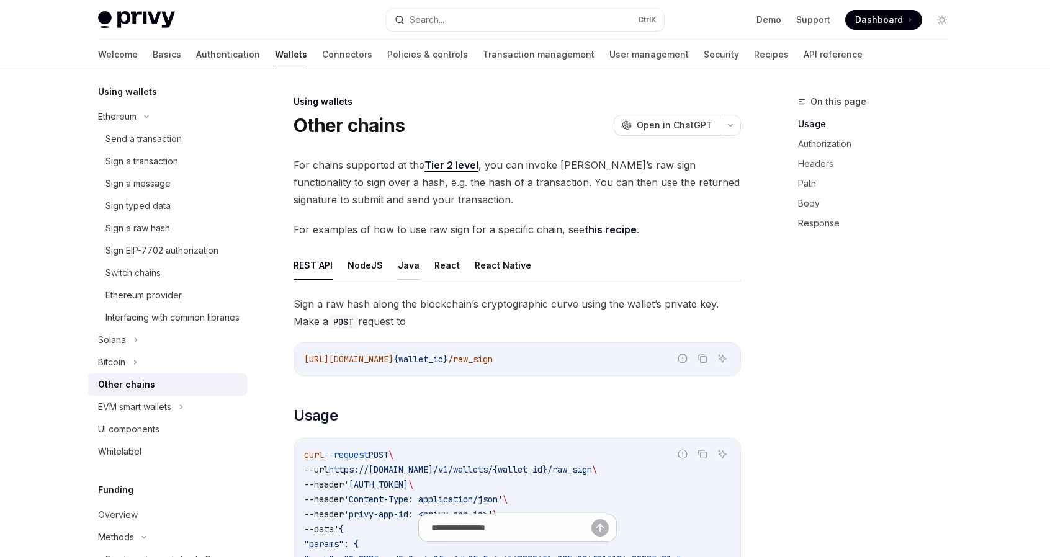
click at [405, 266] on button "Java" at bounding box center [409, 265] width 22 height 29
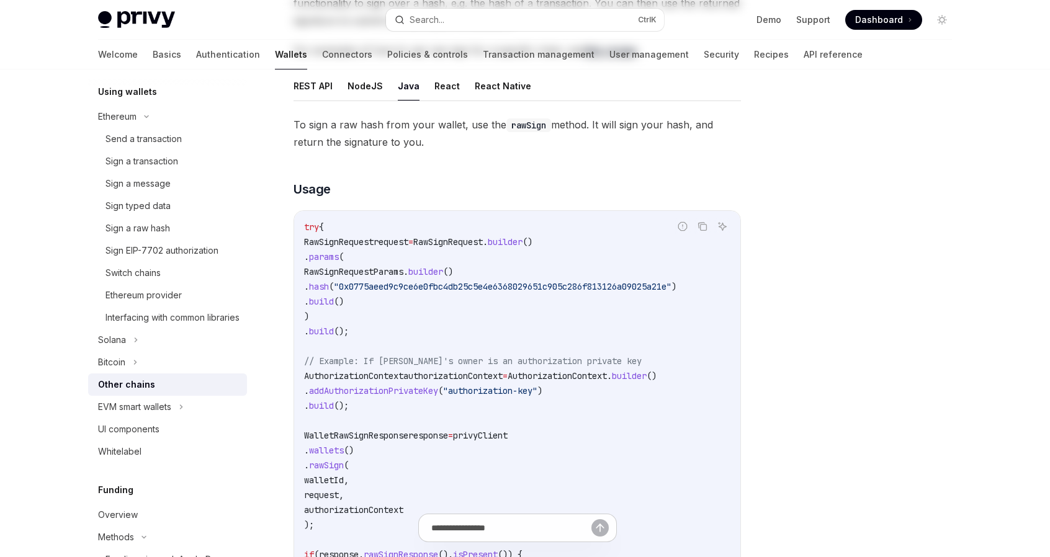
scroll to position [186, 0]
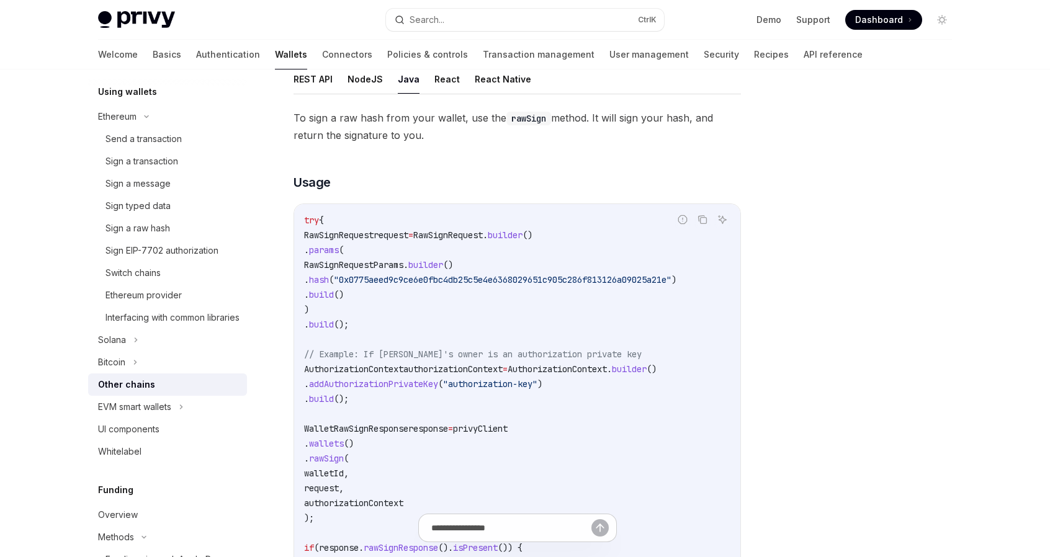
click at [374, 232] on span "RawSignRequest" at bounding box center [339, 235] width 70 height 11
copy span "RawSignRequest"
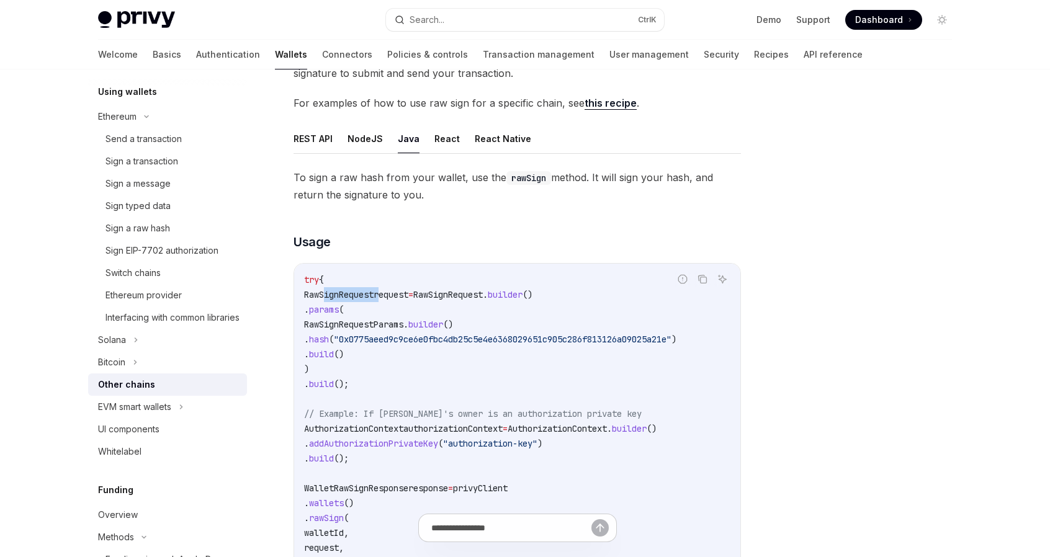
scroll to position [124, 0]
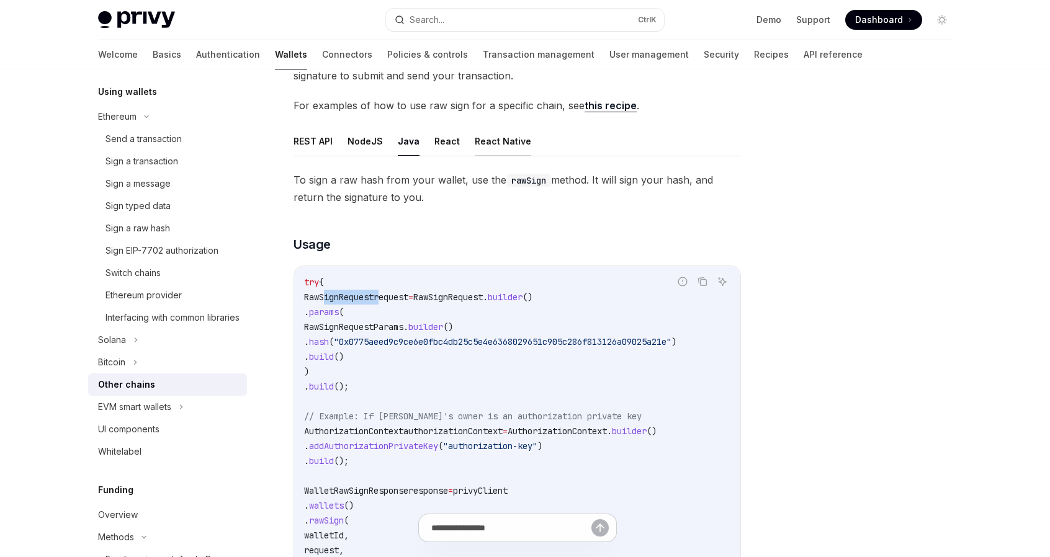
click at [501, 143] on button "React Native" at bounding box center [503, 141] width 56 height 29
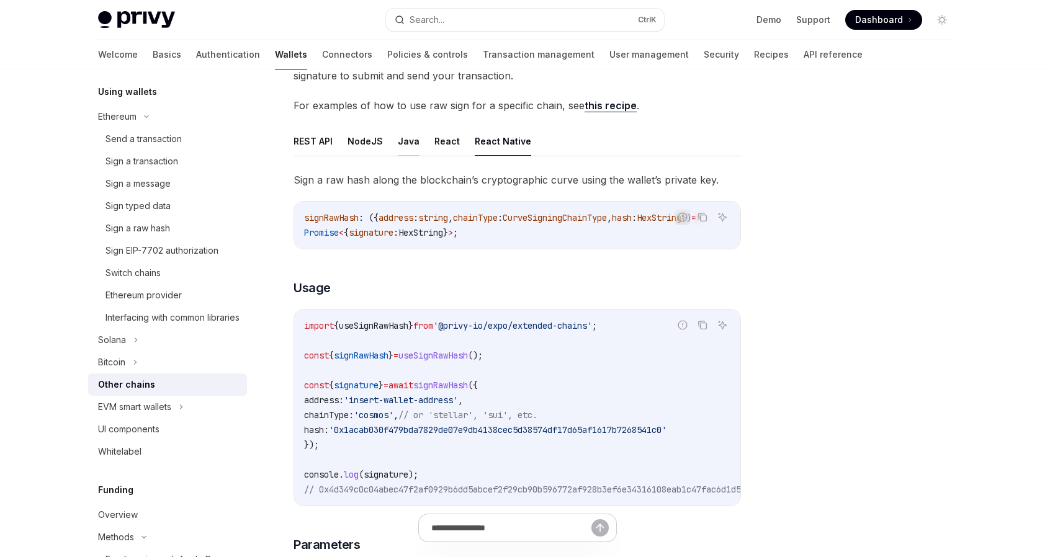
click at [398, 146] on button "Java" at bounding box center [409, 141] width 22 height 29
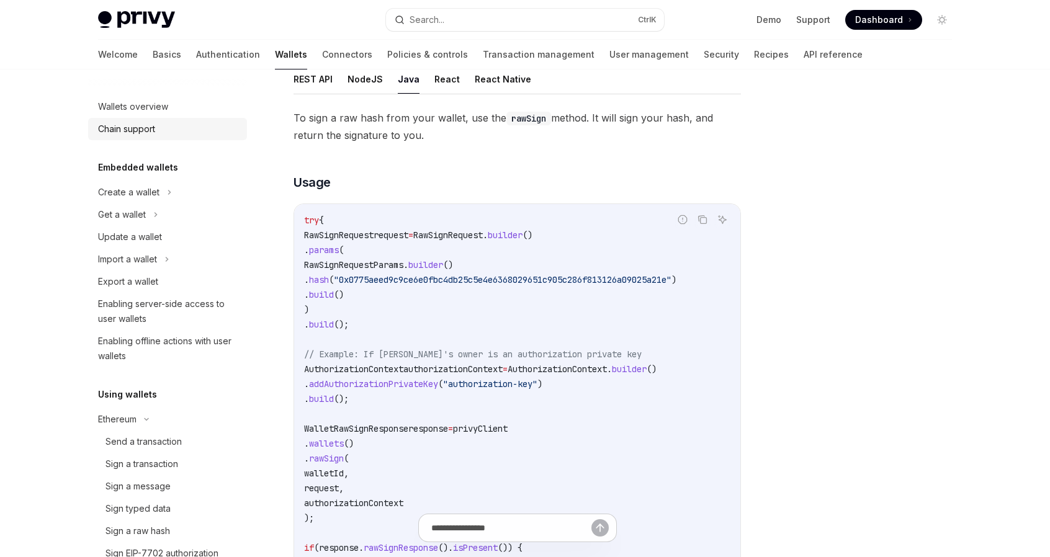
click at [163, 131] on div "Chain support" at bounding box center [168, 129] width 141 height 15
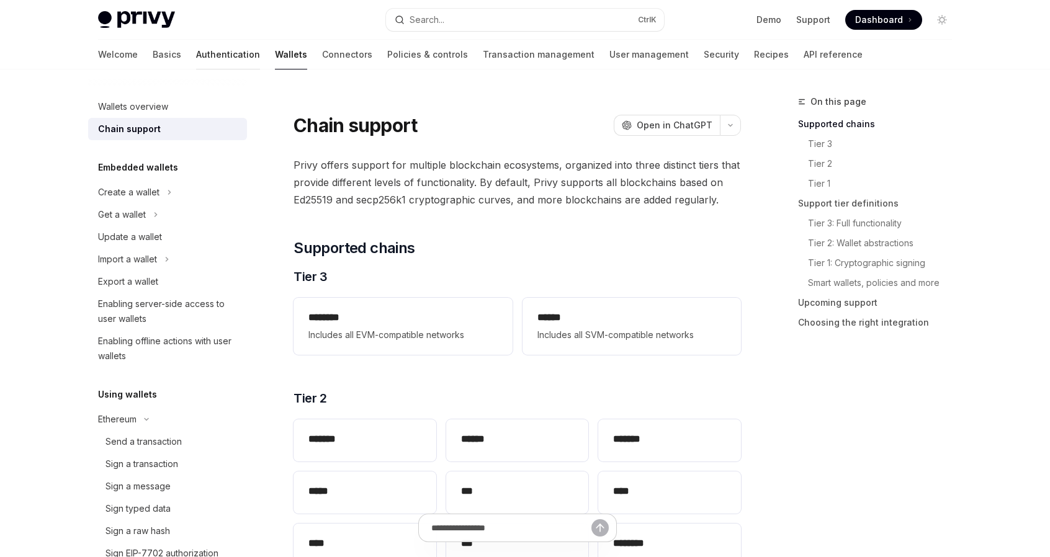
click at [196, 53] on link "Authentication" at bounding box center [228, 55] width 64 height 30
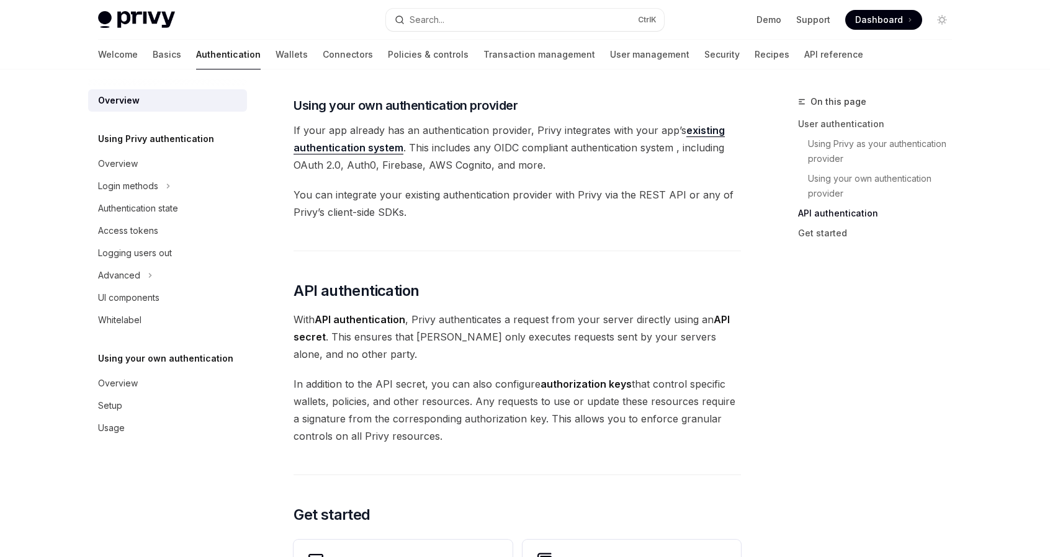
scroll to position [621, 0]
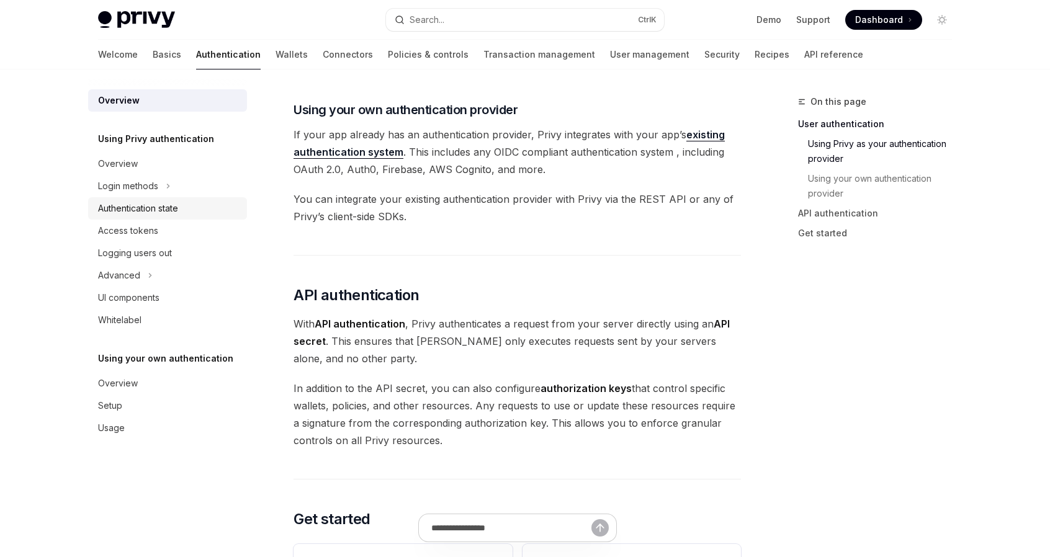
click at [161, 217] on link "Authentication state" at bounding box center [167, 208] width 159 height 22
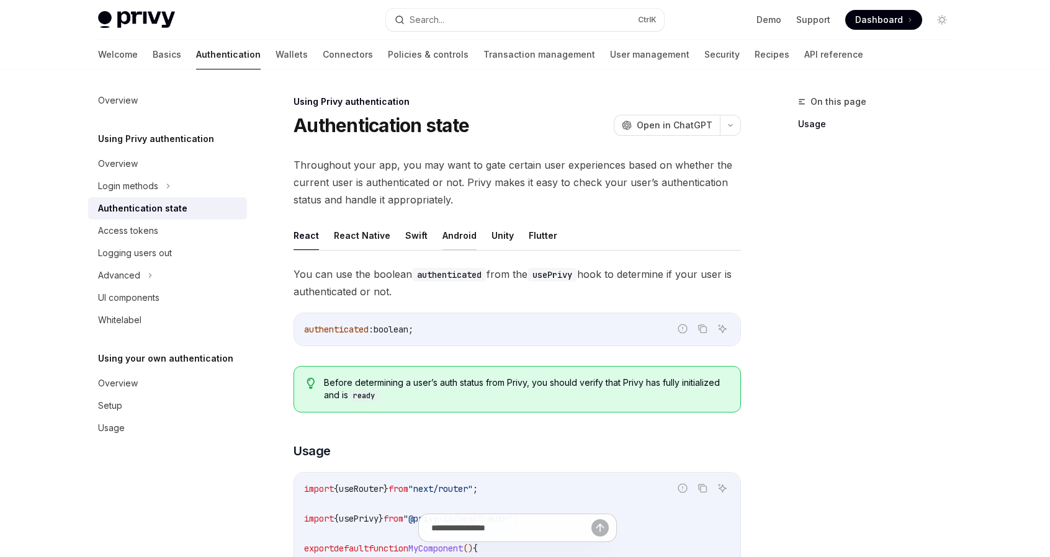
click at [450, 236] on button "Android" at bounding box center [459, 235] width 34 height 29
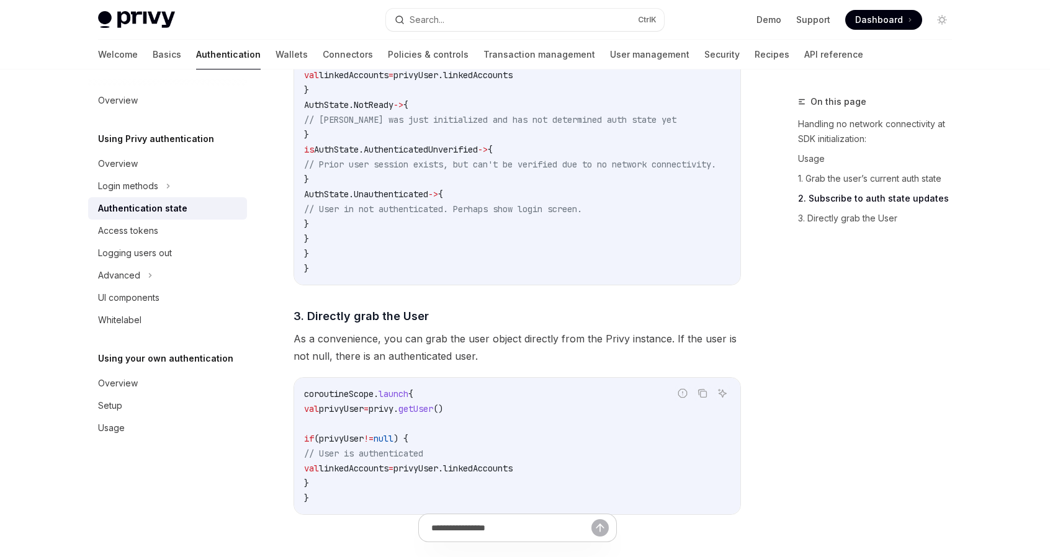
scroll to position [1217, 0]
click at [178, 233] on div "Access tokens" at bounding box center [168, 230] width 141 height 15
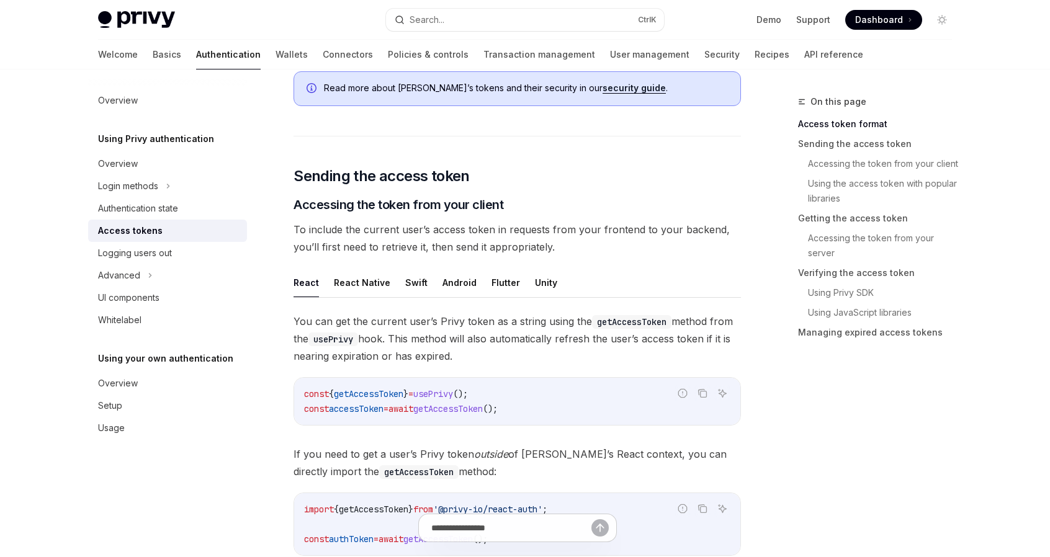
scroll to position [434, 0]
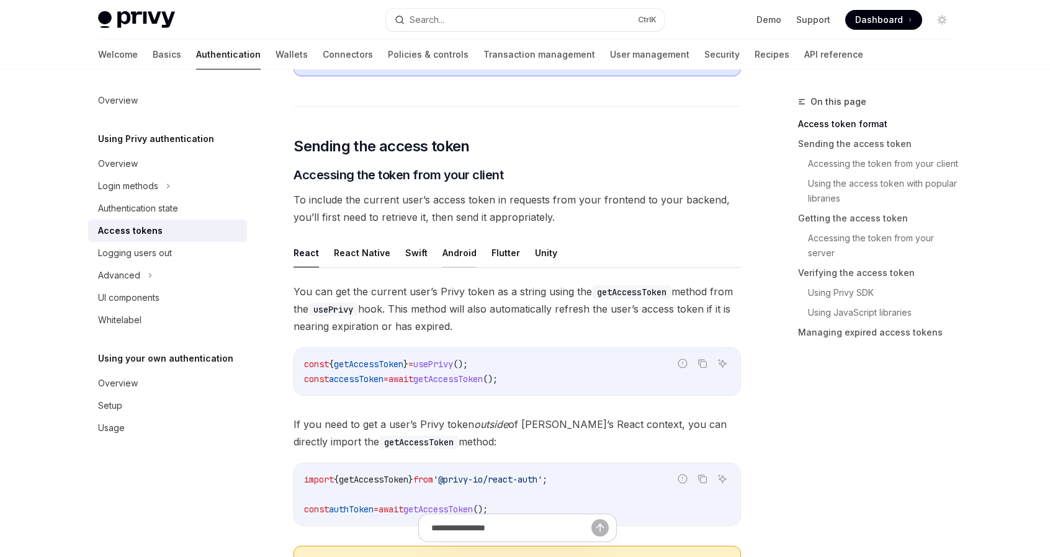
click at [451, 251] on button "Android" at bounding box center [459, 252] width 34 height 29
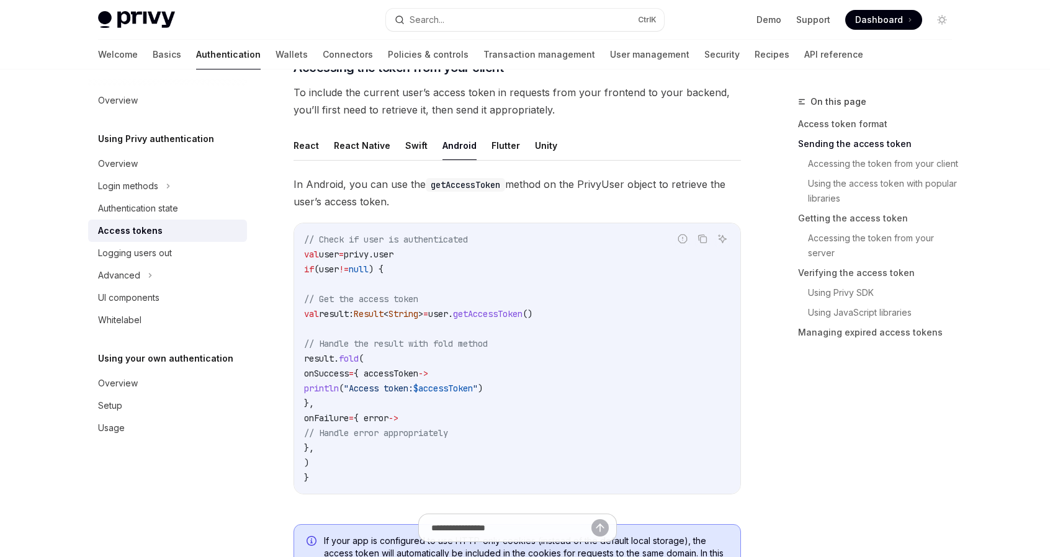
scroll to position [558, 0]
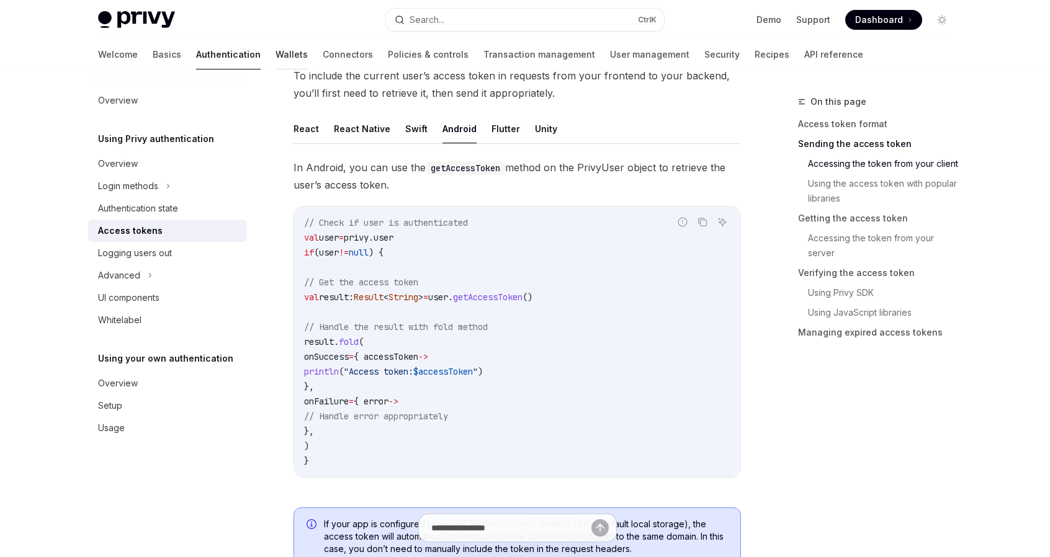
click at [276, 54] on link "Wallets" at bounding box center [292, 55] width 32 height 30
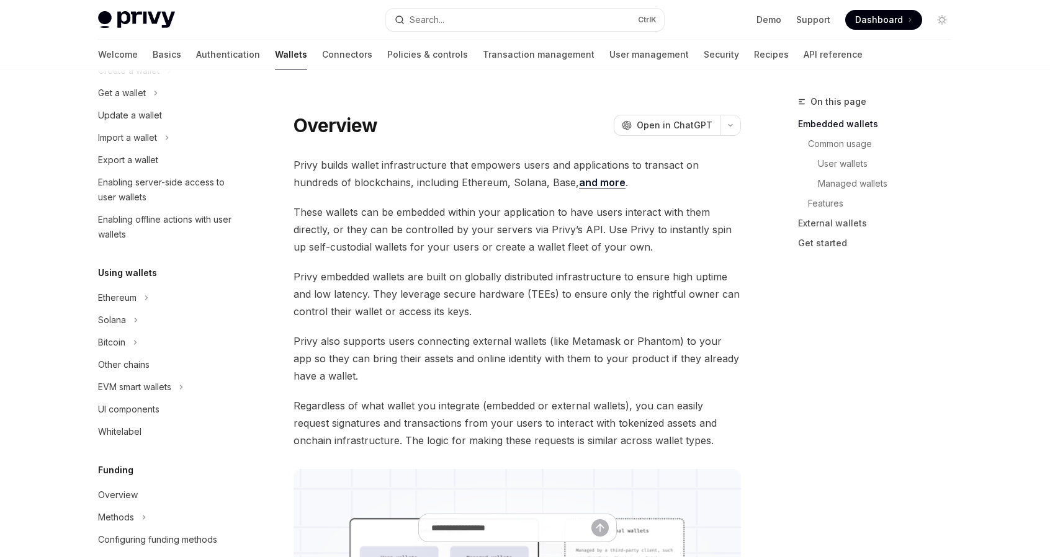
scroll to position [124, 0]
click at [146, 291] on icon at bounding box center [146, 295] width 5 height 15
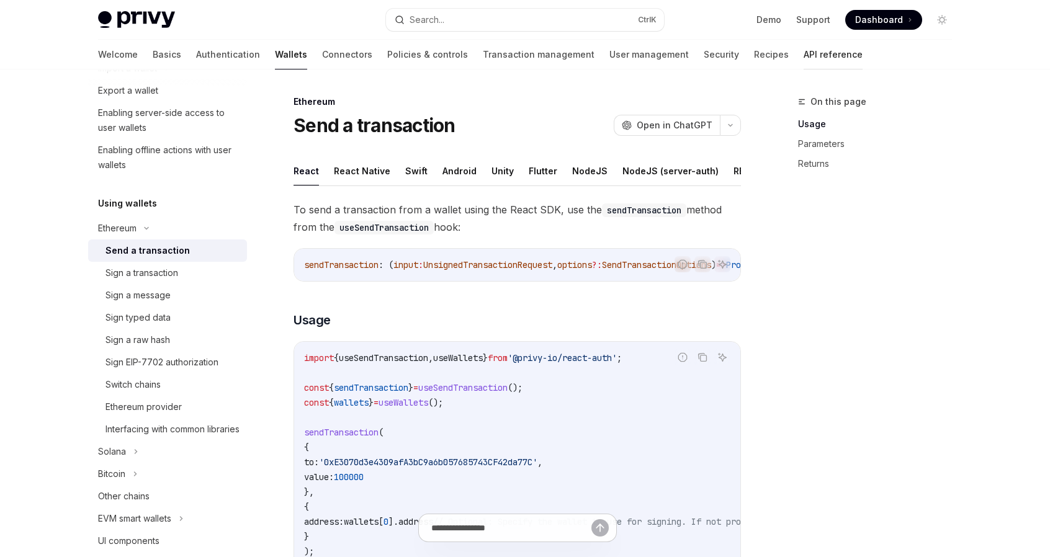
scroll to position [186, 0]
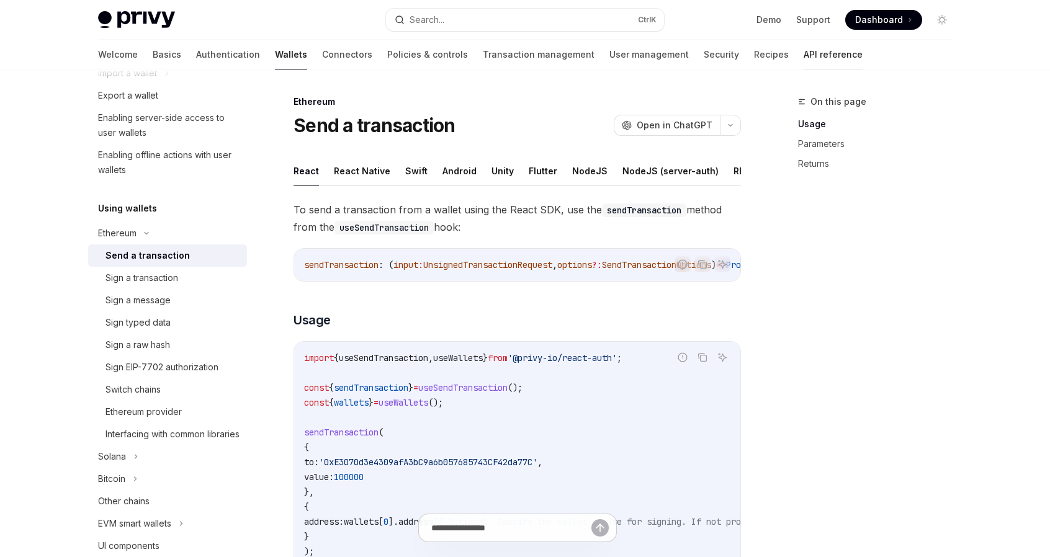
click at [804, 49] on link "API reference" at bounding box center [833, 55] width 59 height 30
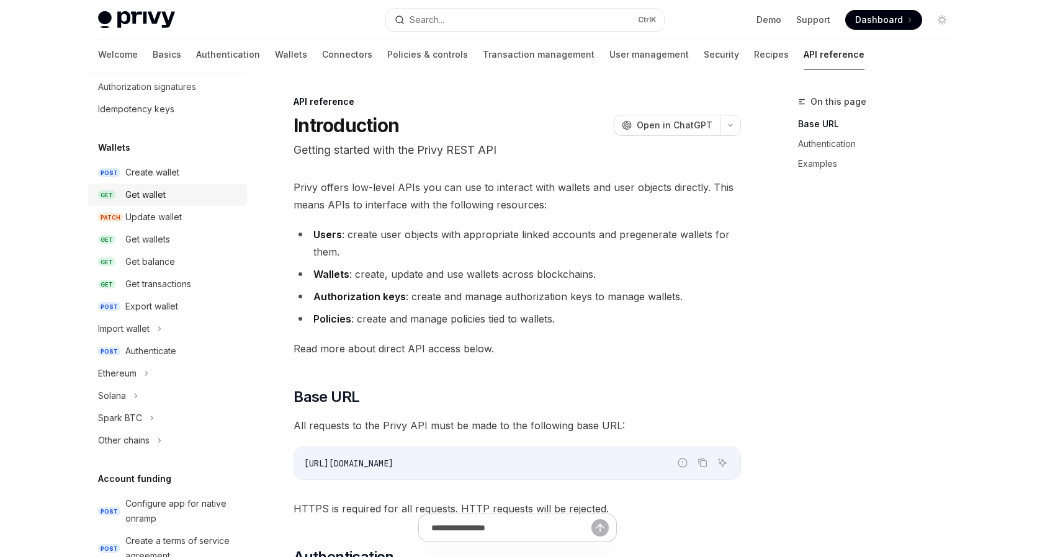
scroll to position [62, 0]
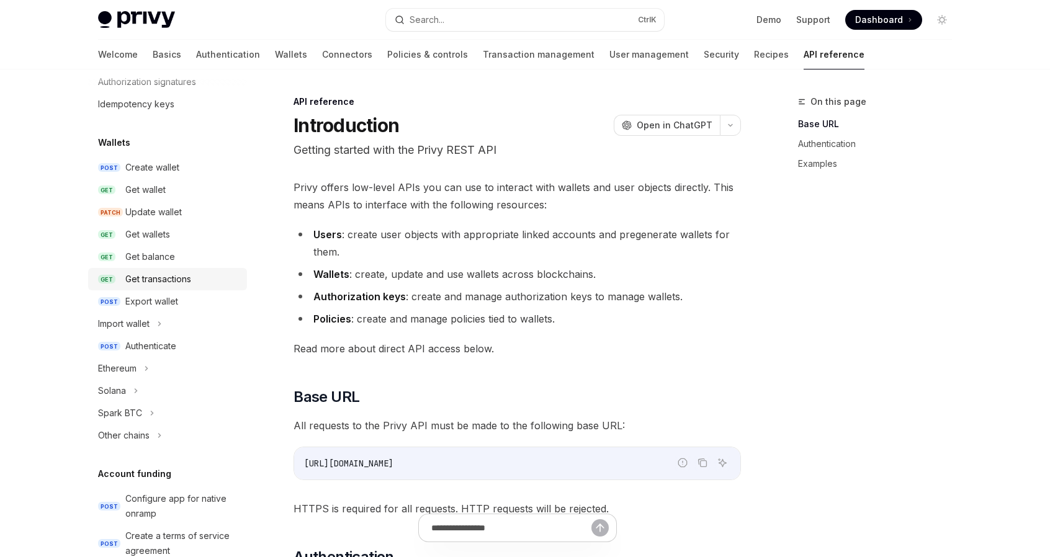
click at [149, 281] on div "Get transactions" at bounding box center [158, 279] width 66 height 15
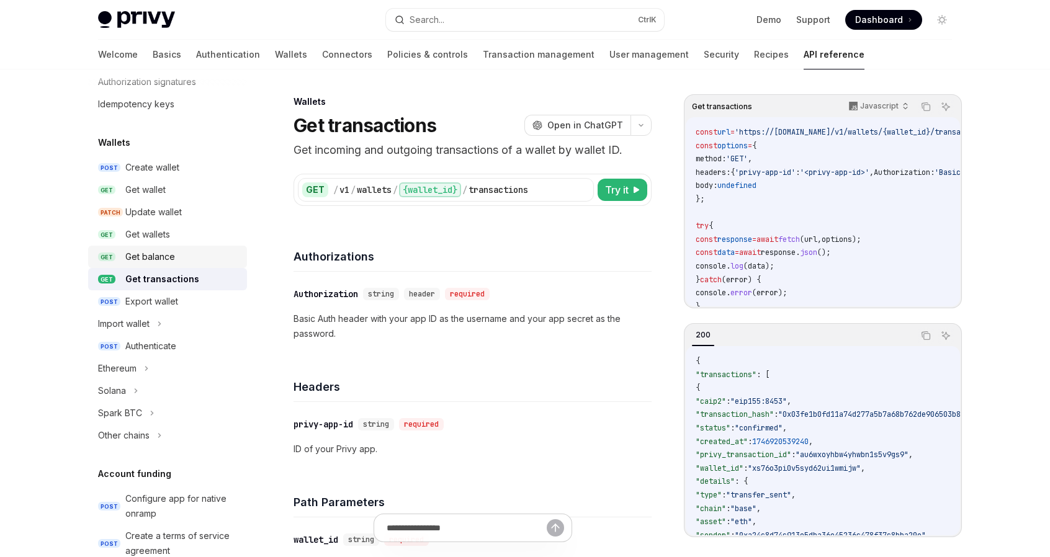
click at [146, 254] on div "Get balance" at bounding box center [150, 256] width 50 height 15
type textarea "*"
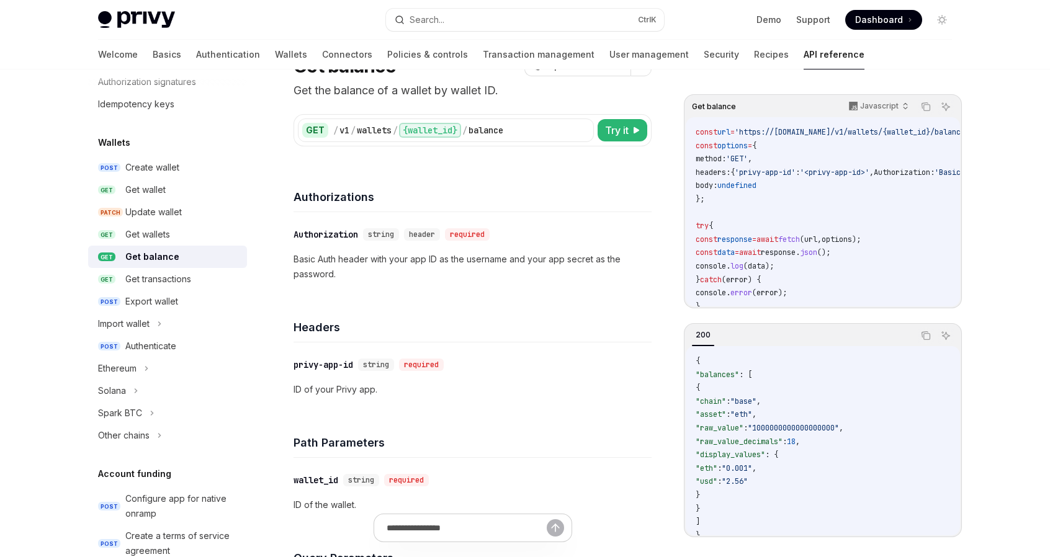
scroll to position [62, 0]
